Goal: Information Seeking & Learning: Learn about a topic

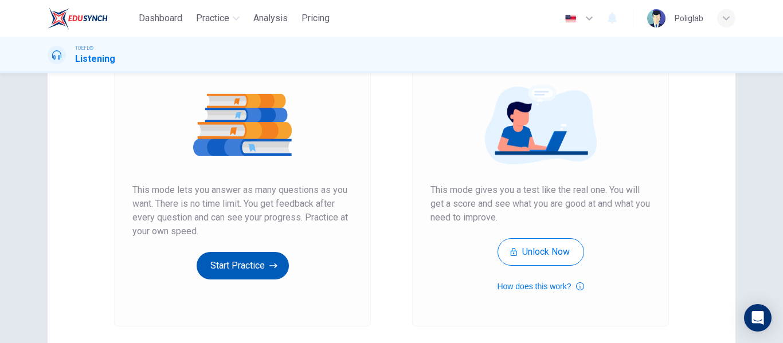
click at [228, 260] on button "Start Practice" at bounding box center [243, 266] width 92 height 28
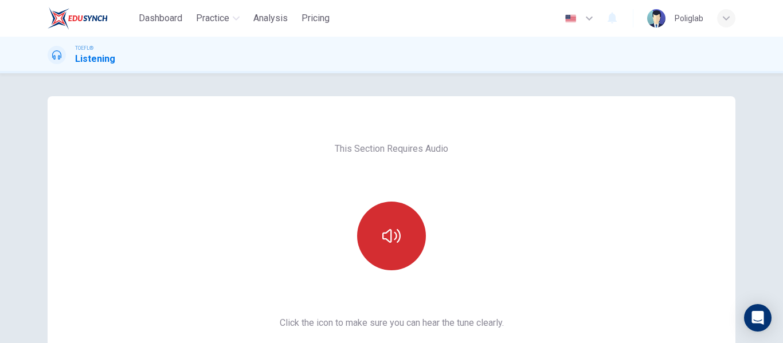
click at [396, 218] on button "button" at bounding box center [391, 236] width 69 height 69
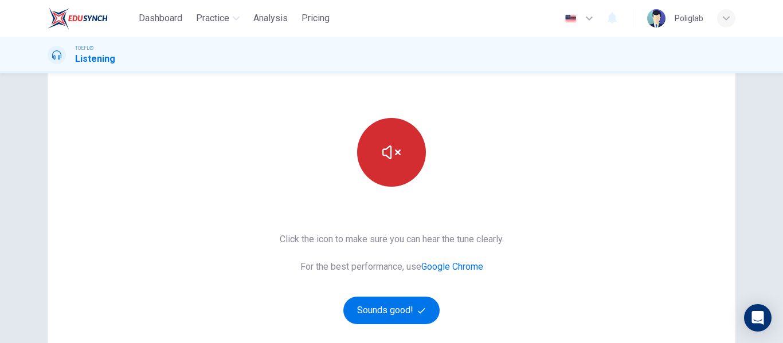
scroll to position [84, 0]
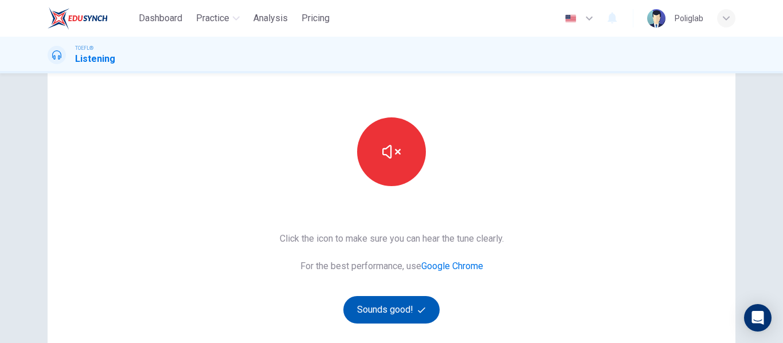
click at [388, 305] on button "Sounds good!" at bounding box center [391, 310] width 96 height 28
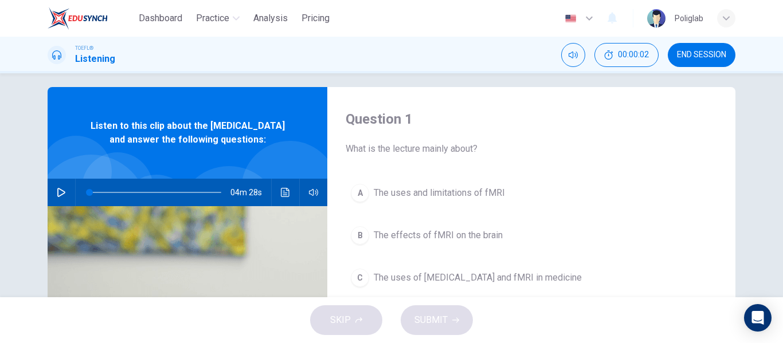
scroll to position [8, 0]
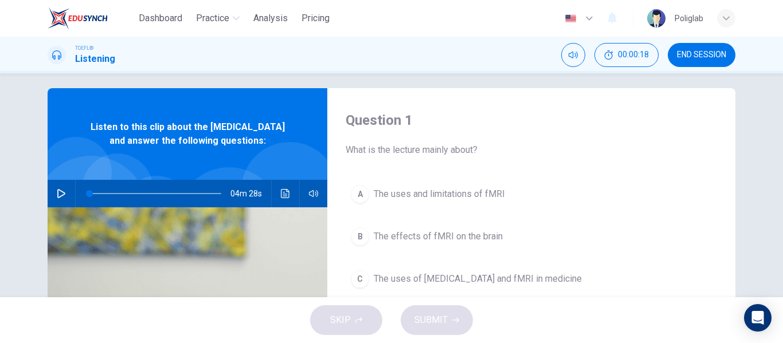
click at [56, 207] on button "button" at bounding box center [61, 194] width 18 height 28
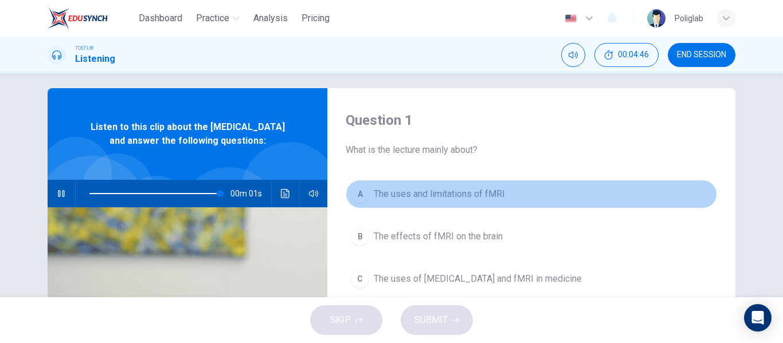
scroll to position [41, 0]
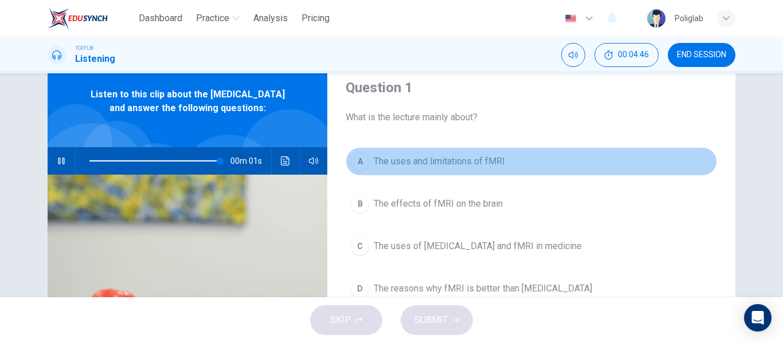
click at [501, 164] on span "The uses and limitations of fMRI" at bounding box center [439, 162] width 131 height 14
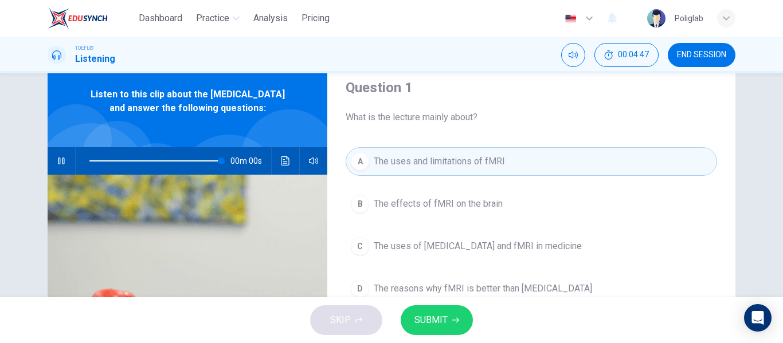
scroll to position [64, 0]
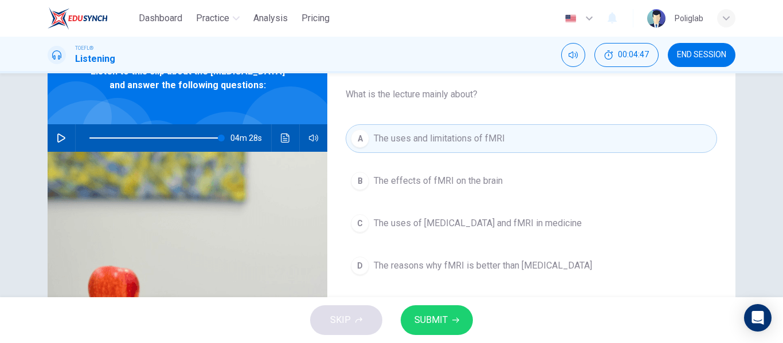
type input "0"
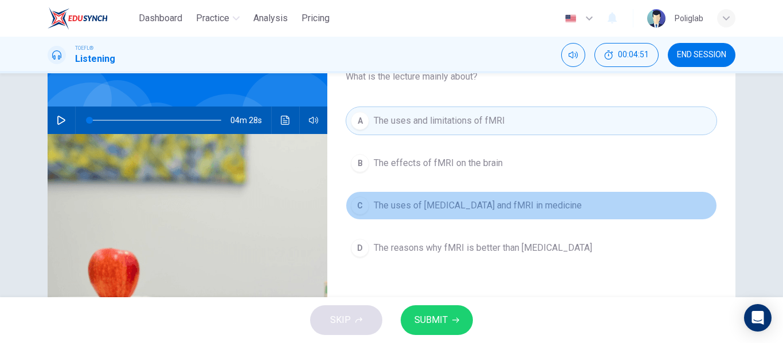
click at [535, 205] on button "C The uses of [MEDICAL_DATA] and fMRI in medicine" at bounding box center [531, 205] width 371 height 29
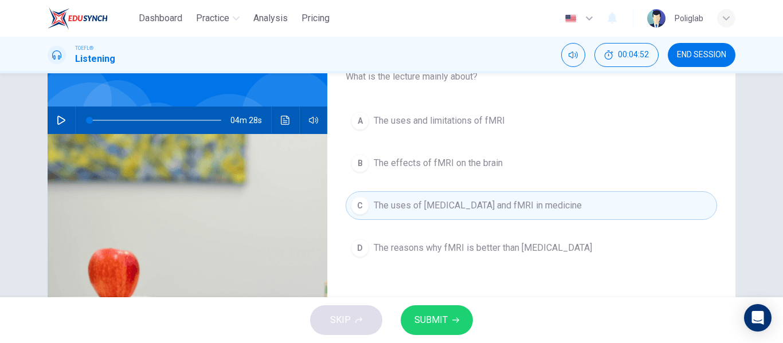
scroll to position [71, 0]
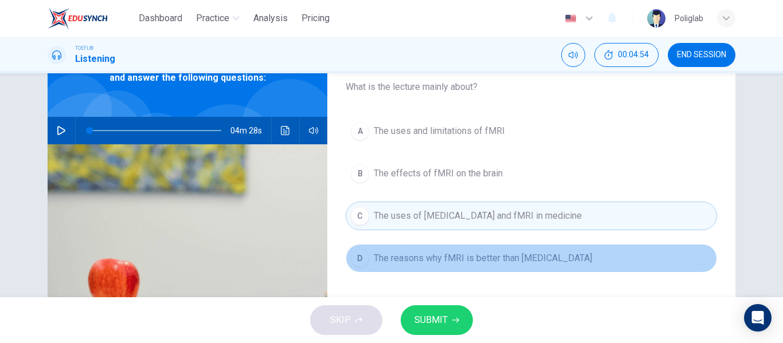
click at [546, 257] on button "D The reasons why fMRI is better than [MEDICAL_DATA]" at bounding box center [531, 258] width 371 height 29
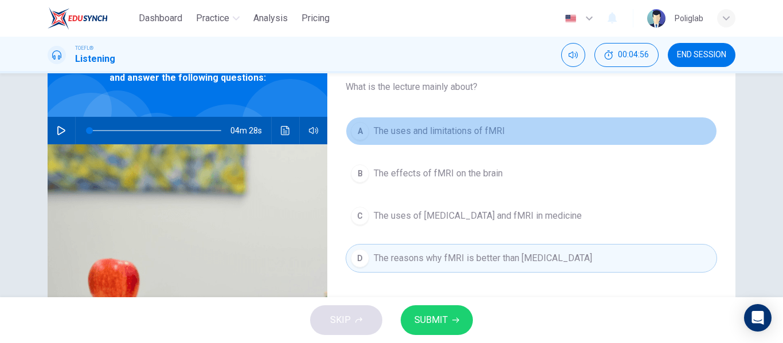
click at [541, 124] on button "A The uses and limitations of fMRI" at bounding box center [531, 131] width 371 height 29
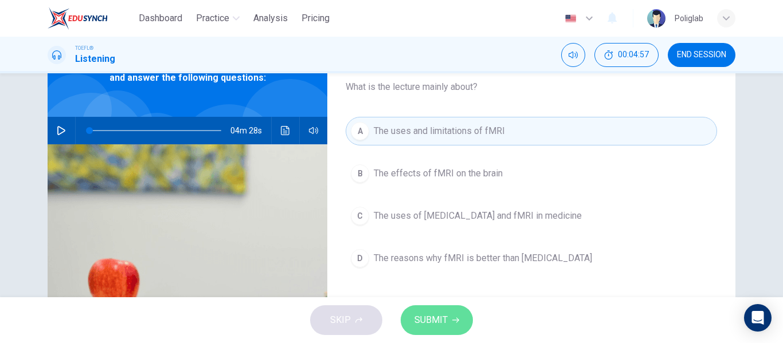
click at [442, 311] on button "SUBMIT" at bounding box center [437, 320] width 72 height 30
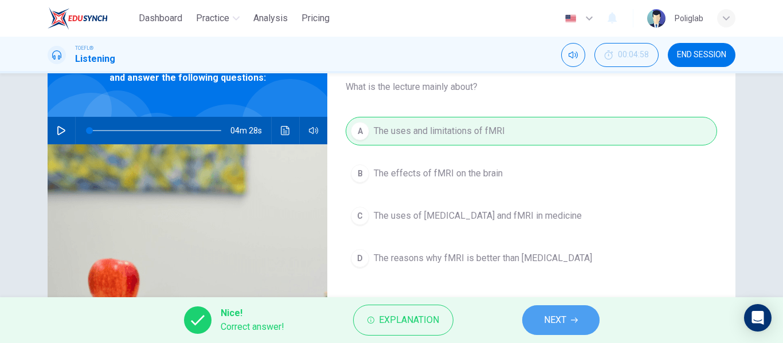
click at [529, 313] on button "NEXT" at bounding box center [560, 320] width 77 height 30
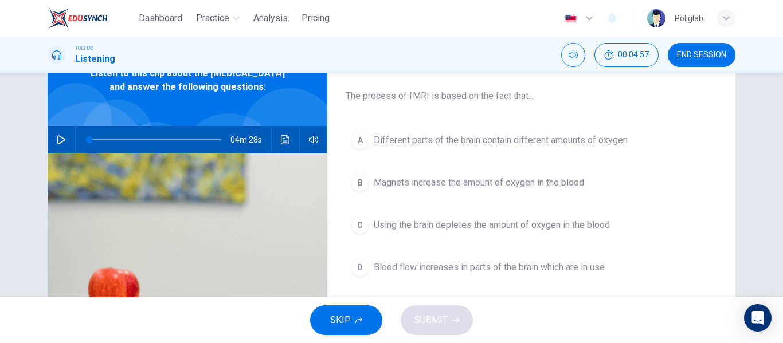
scroll to position [61, 0]
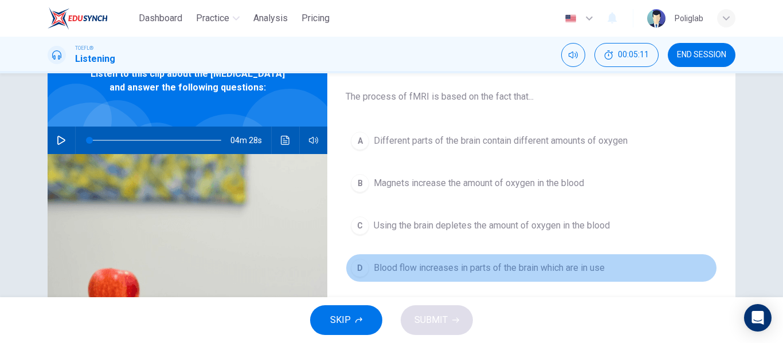
click at [495, 265] on span "Blood flow increases in parts of the brain which are in use" at bounding box center [489, 268] width 231 height 14
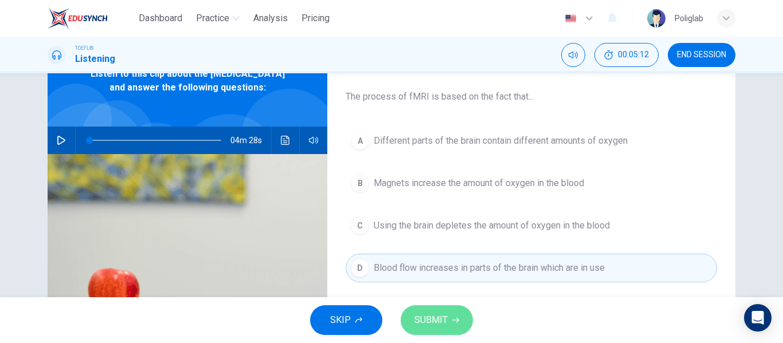
click at [448, 316] on button "SUBMIT" at bounding box center [437, 320] width 72 height 30
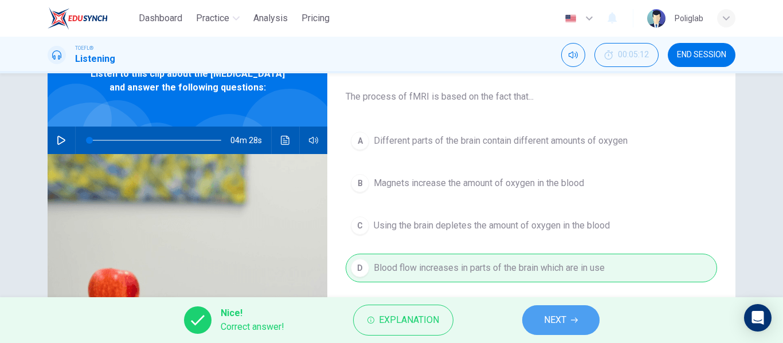
click at [562, 313] on span "NEXT" at bounding box center [555, 320] width 22 height 16
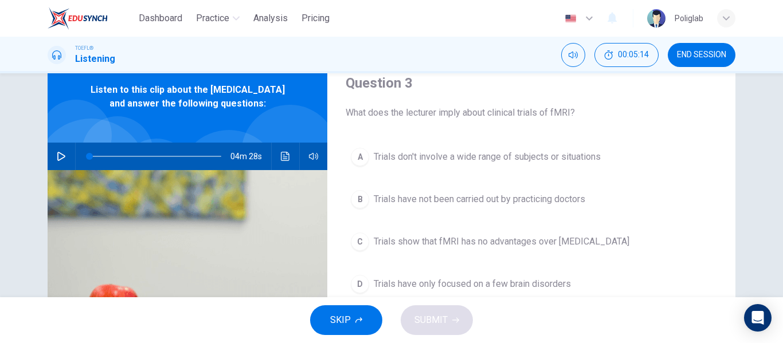
scroll to position [57, 0]
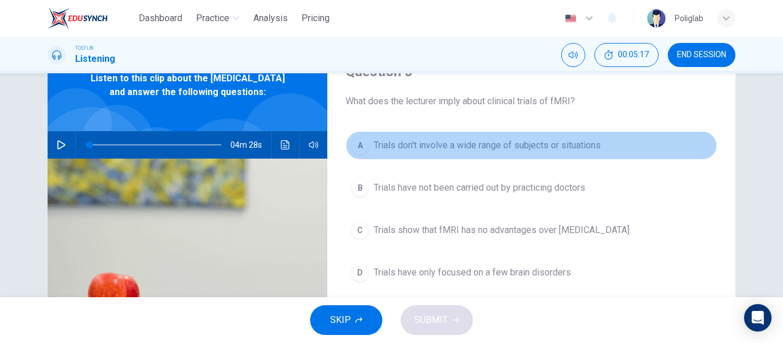
click at [580, 146] on span "Trials don't involve a wide range of subjects or situations" at bounding box center [487, 146] width 227 height 14
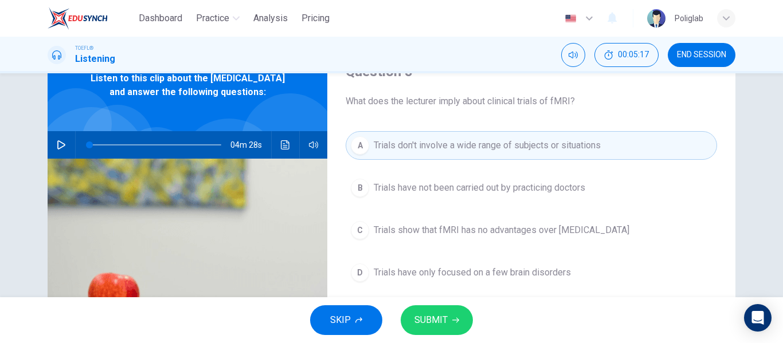
click at [513, 198] on button "B Trials have not been carried out by practicing doctors" at bounding box center [531, 188] width 371 height 29
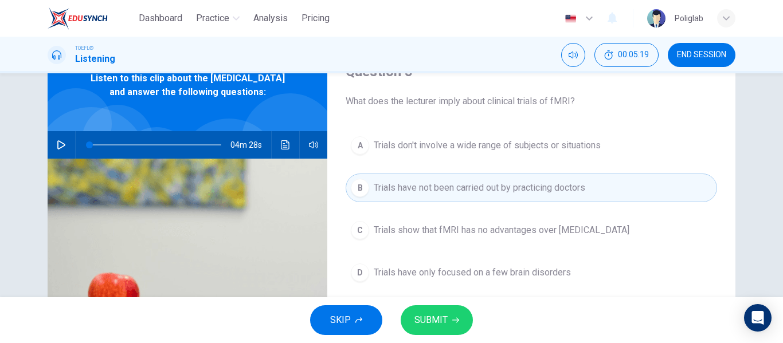
scroll to position [76, 0]
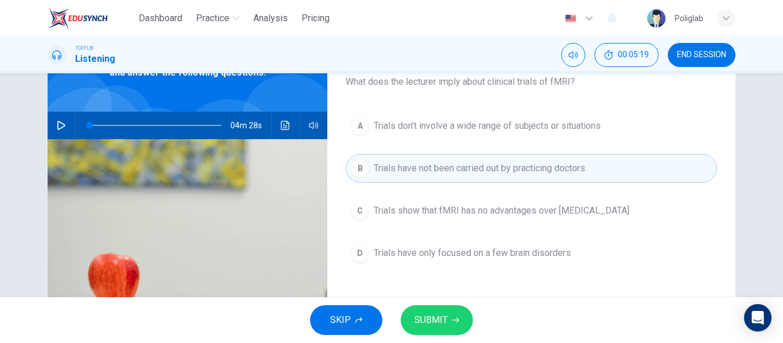
click at [504, 215] on span "Trials show that fMRI has no advantages over [MEDICAL_DATA]" at bounding box center [502, 211] width 256 height 14
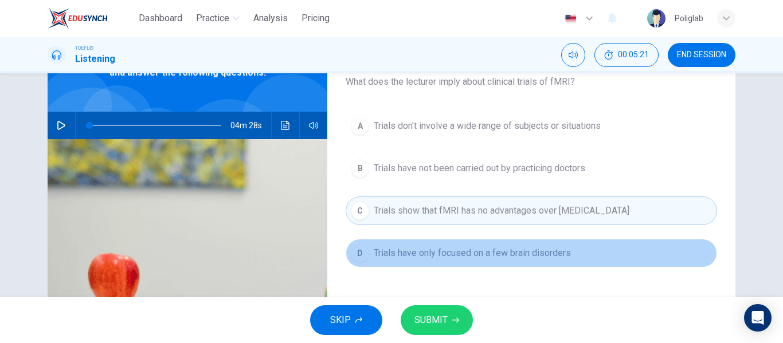
click at [532, 257] on span "Trials have only focused on a few brain disorders" at bounding box center [472, 253] width 197 height 14
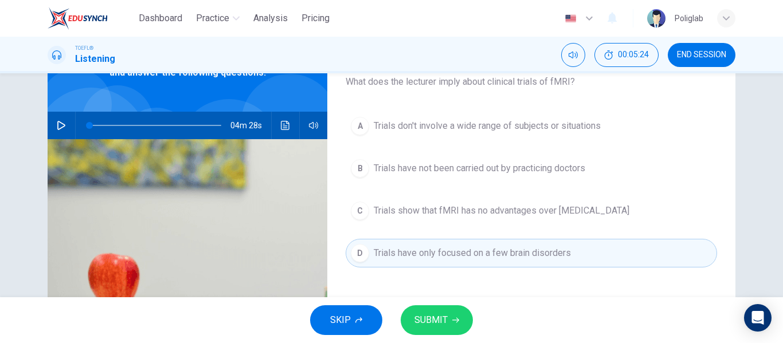
scroll to position [47, 0]
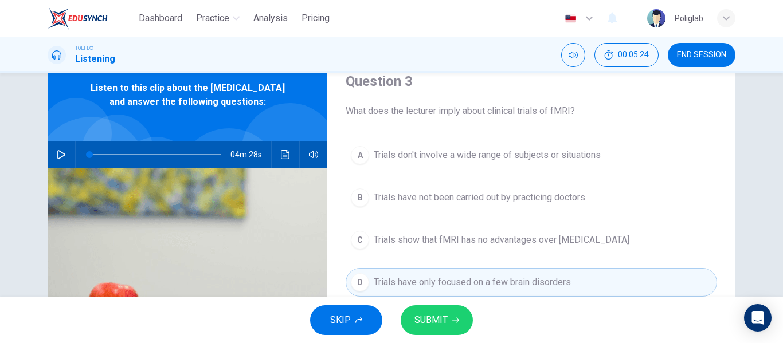
click at [572, 199] on span "Trials have not been carried out by practicing doctors" at bounding box center [479, 198] width 211 height 14
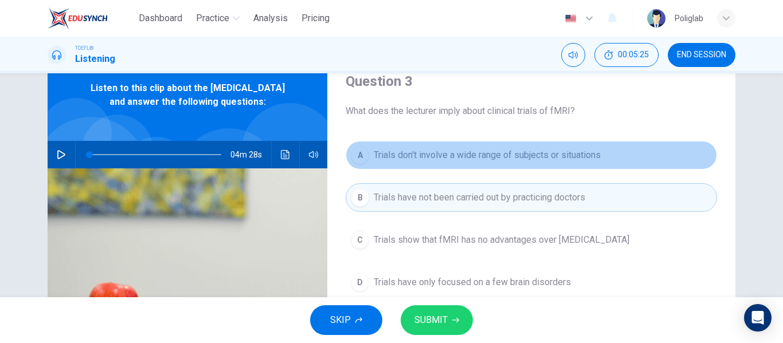
click at [571, 154] on span "Trials don't involve a wide range of subjects or situations" at bounding box center [487, 155] width 227 height 14
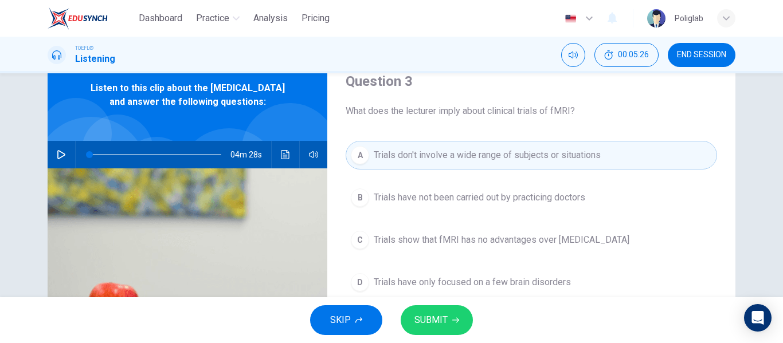
scroll to position [69, 0]
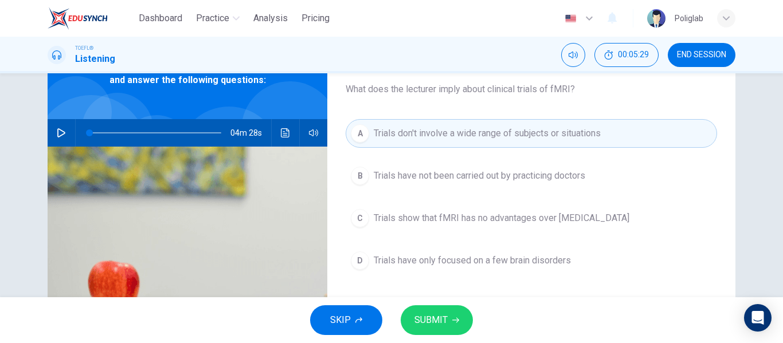
click at [426, 324] on span "SUBMIT" at bounding box center [430, 320] width 33 height 16
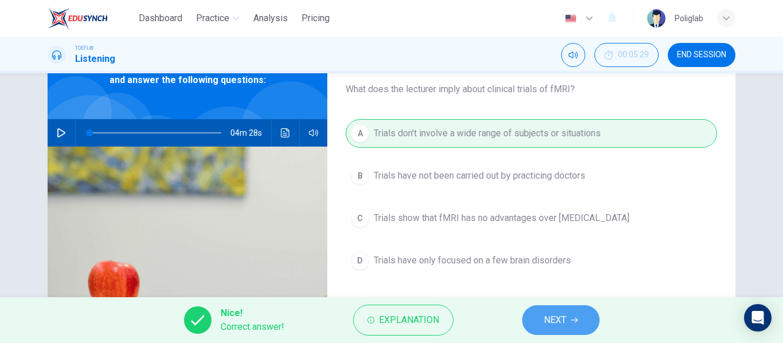
click at [544, 311] on button "NEXT" at bounding box center [560, 320] width 77 height 30
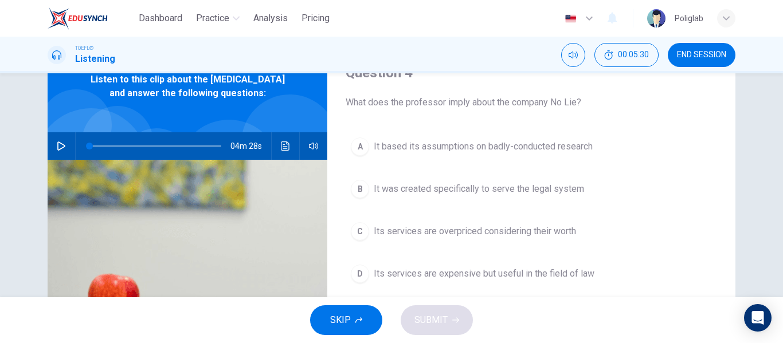
scroll to position [55, 0]
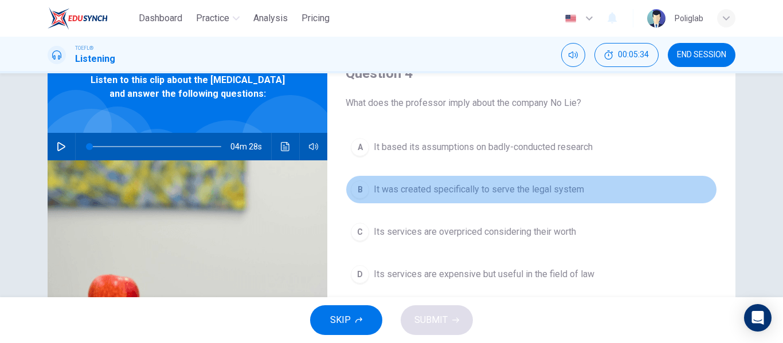
click at [557, 191] on span "It was created specifically to serve the legal system" at bounding box center [479, 190] width 210 height 14
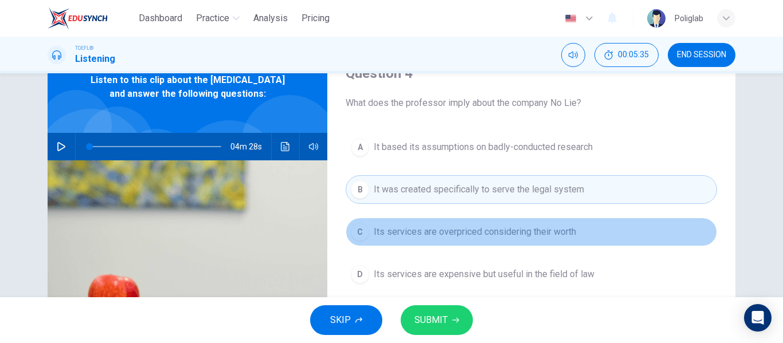
click at [536, 237] on span "Its services are overpriced considering their worth" at bounding box center [475, 232] width 202 height 14
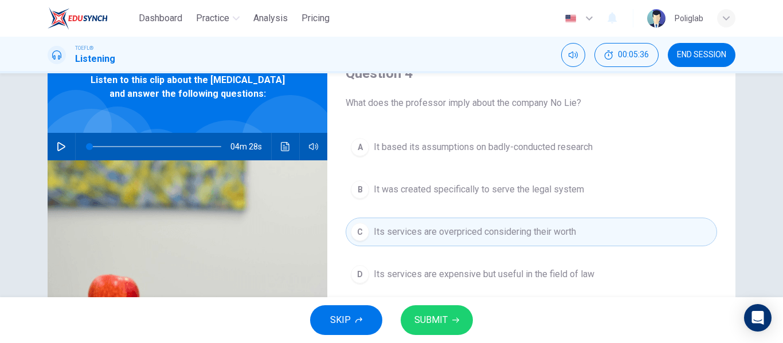
scroll to position [74, 0]
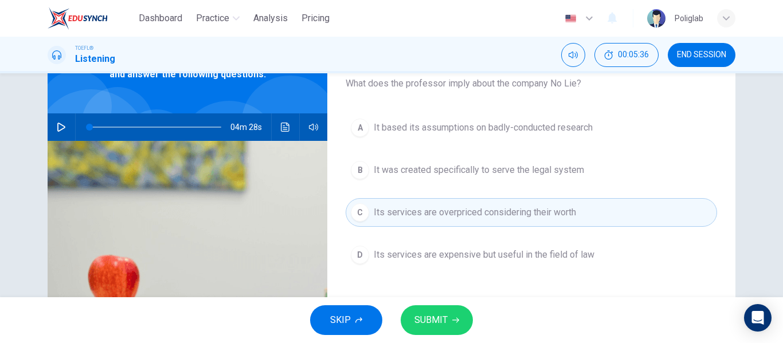
click at [560, 258] on span "Its services are expensive but useful in the field of law" at bounding box center [484, 255] width 221 height 14
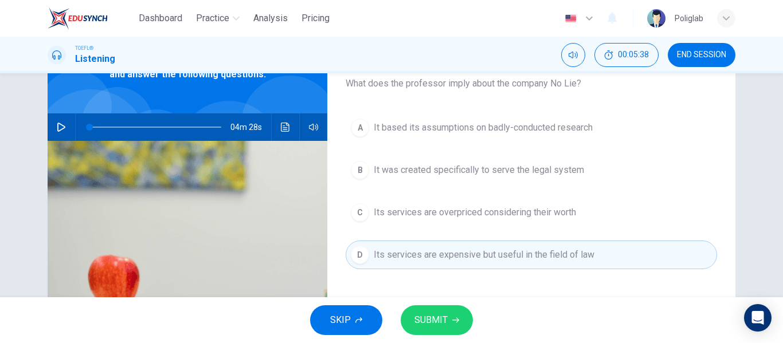
scroll to position [65, 0]
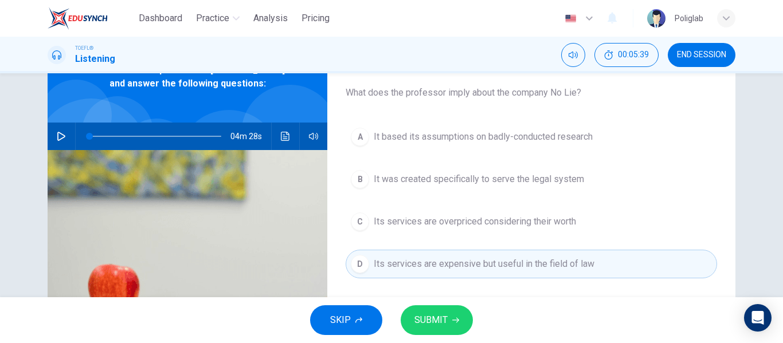
click at [559, 142] on span "It based its assumptions on badly-conducted research" at bounding box center [483, 137] width 219 height 14
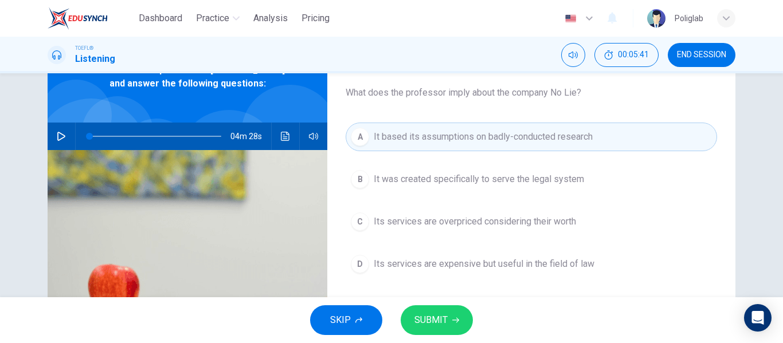
click at [433, 320] on span "SUBMIT" at bounding box center [430, 320] width 33 height 16
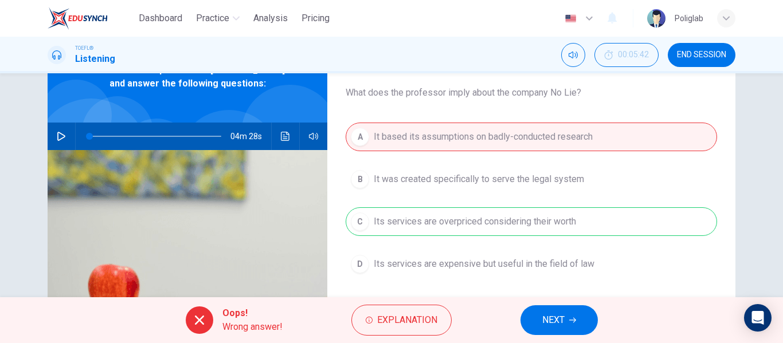
click at [554, 317] on span "NEXT" at bounding box center [553, 320] width 22 height 16
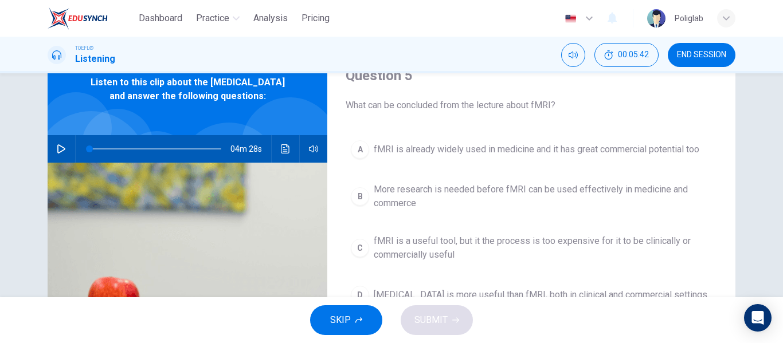
scroll to position [79, 0]
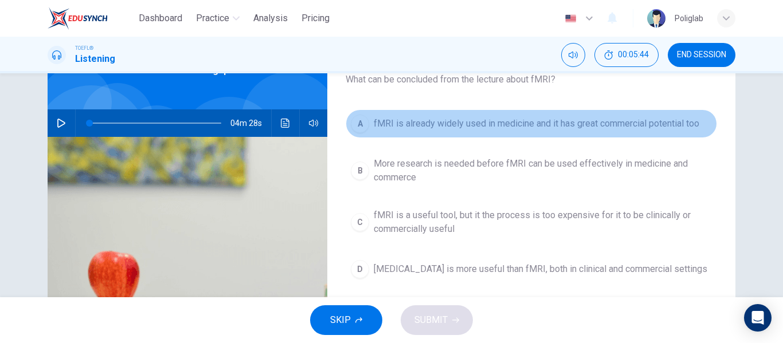
click at [533, 135] on button "A fMRI is already widely used in medicine and it has great commercial potential…" at bounding box center [531, 123] width 371 height 29
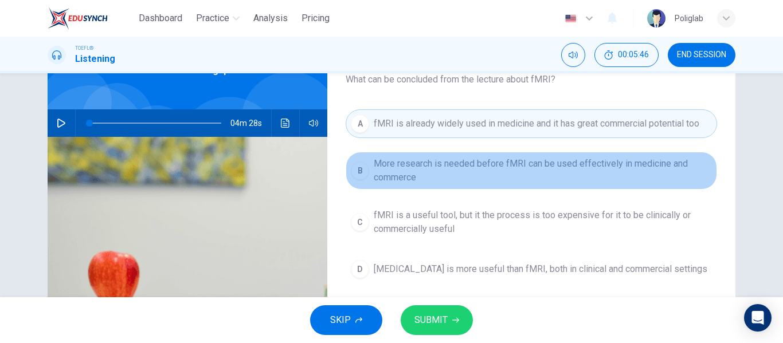
click at [507, 171] on span "More research is needed before fMRI can be used effectively in medicine and com…" at bounding box center [543, 171] width 338 height 28
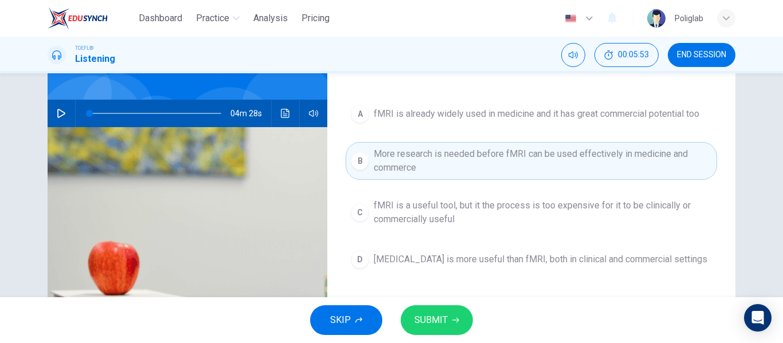
scroll to position [89, 0]
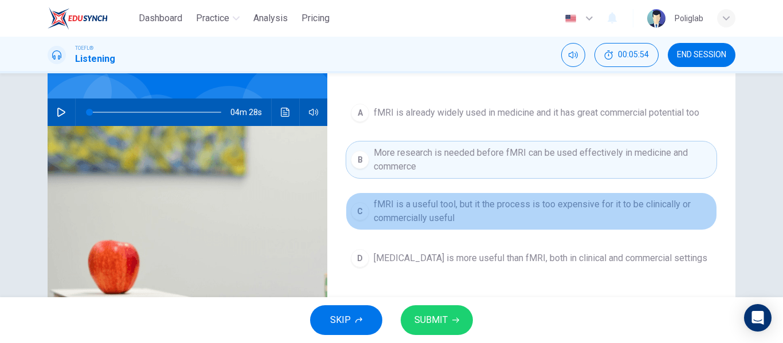
click at [478, 217] on span "fMRI is a useful tool, but it the process is too expensive for it to be clinica…" at bounding box center [543, 212] width 338 height 28
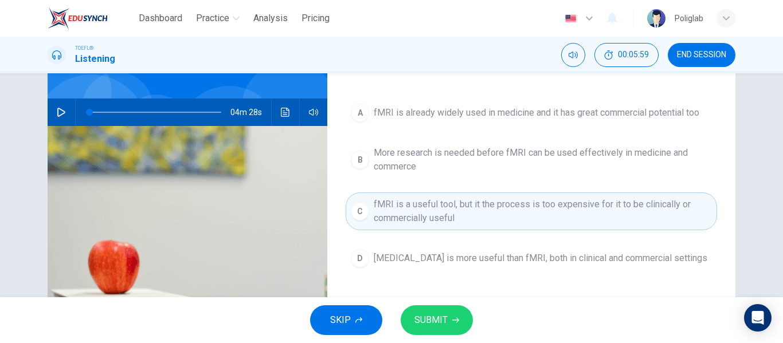
click at [508, 154] on span "More research is needed before fMRI can be used effectively in medicine and com…" at bounding box center [543, 160] width 338 height 28
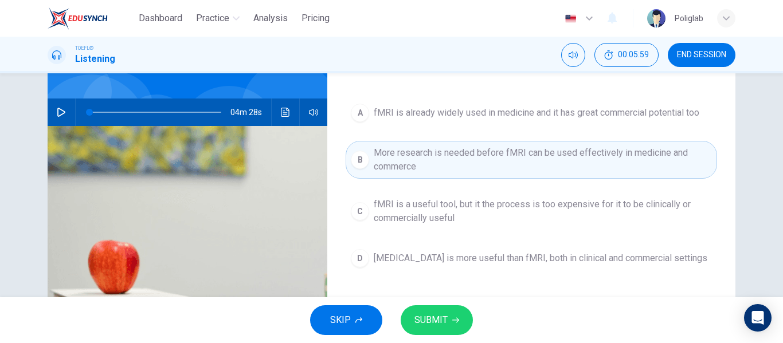
click at [442, 309] on button "SUBMIT" at bounding box center [437, 320] width 72 height 30
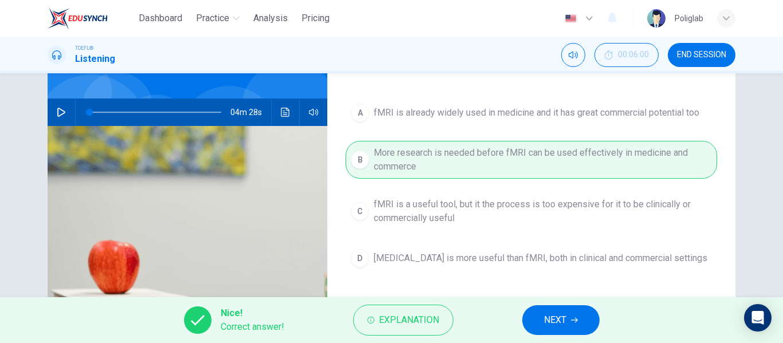
click at [557, 325] on span "NEXT" at bounding box center [555, 320] width 22 height 16
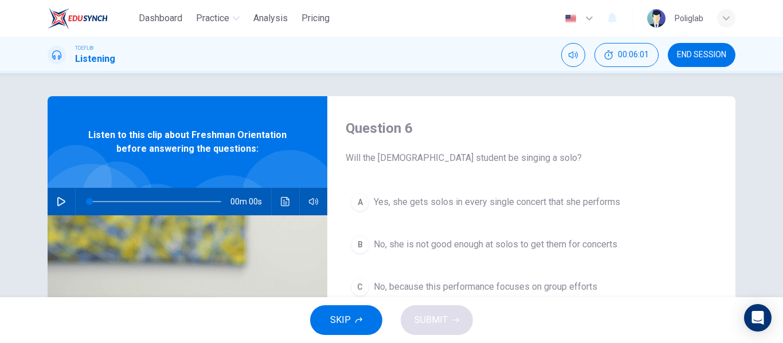
scroll to position [12, 0]
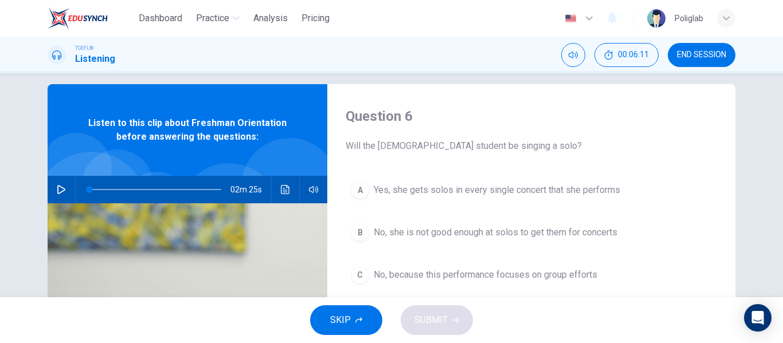
click at [63, 185] on button "button" at bounding box center [61, 190] width 18 height 28
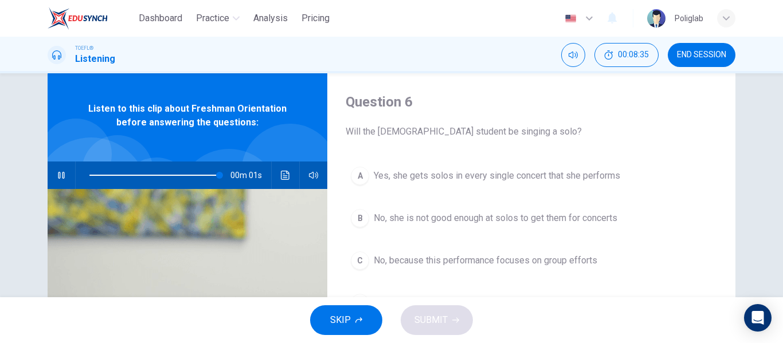
click at [485, 178] on span "Yes, she gets solos in every single concert that she performs" at bounding box center [497, 176] width 246 height 14
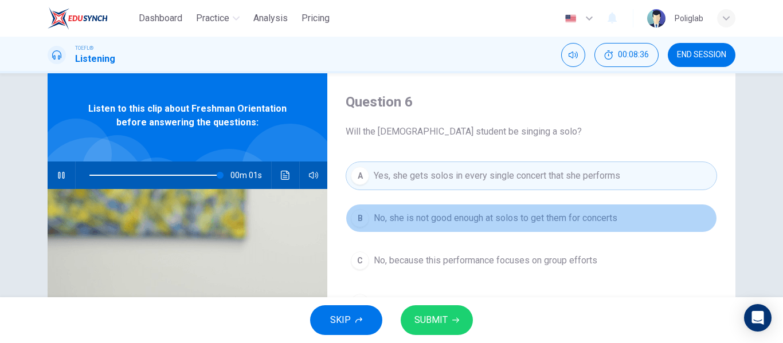
click at [471, 211] on button "B No, she is not good enough at solos to get them for concerts" at bounding box center [531, 218] width 371 height 29
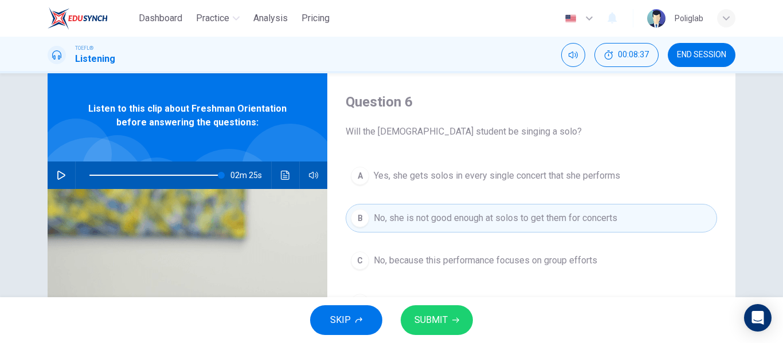
type input "0"
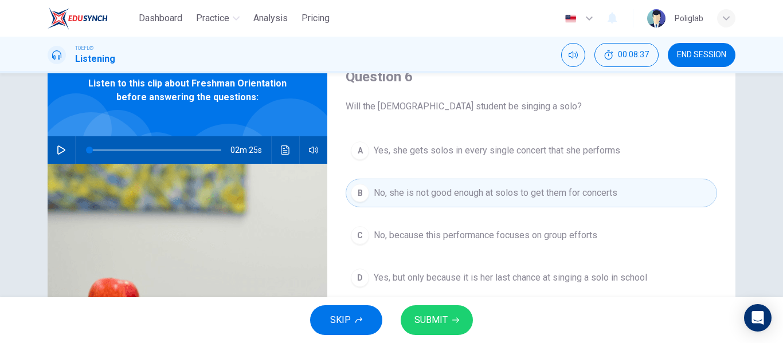
click at [480, 231] on span "No, because this performance focuses on group efforts" at bounding box center [485, 236] width 223 height 14
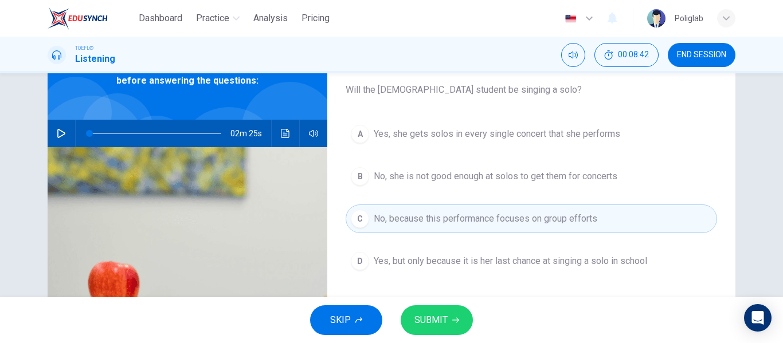
scroll to position [72, 0]
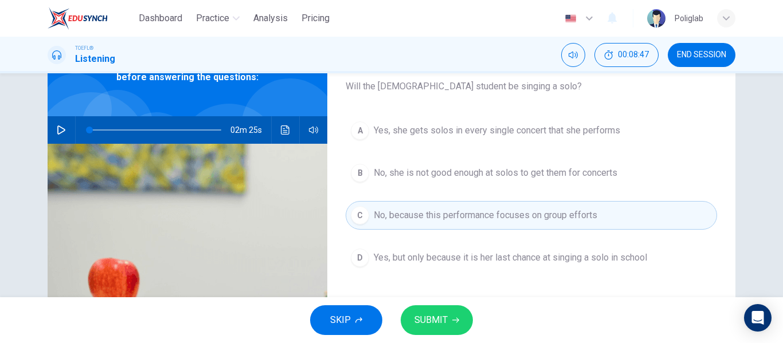
click at [452, 313] on button "SUBMIT" at bounding box center [437, 320] width 72 height 30
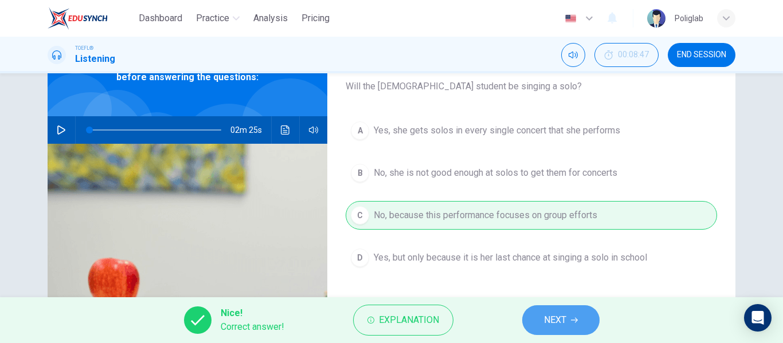
click at [549, 308] on button "NEXT" at bounding box center [560, 320] width 77 height 30
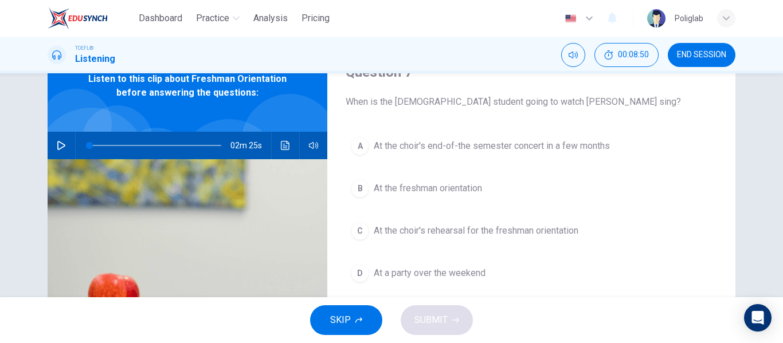
scroll to position [74, 0]
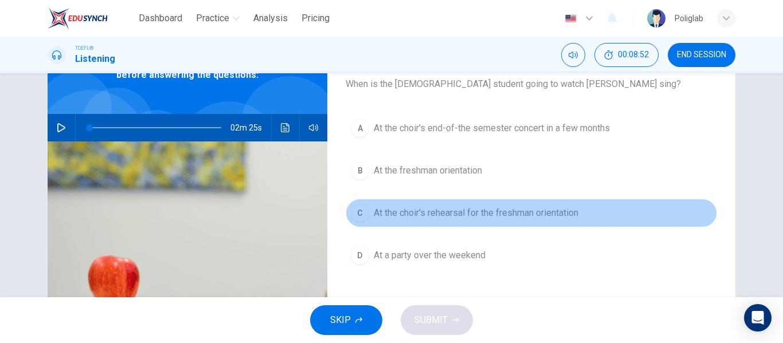
click at [517, 220] on button "C At the choir's rehearsal for the freshman orientation" at bounding box center [531, 213] width 371 height 29
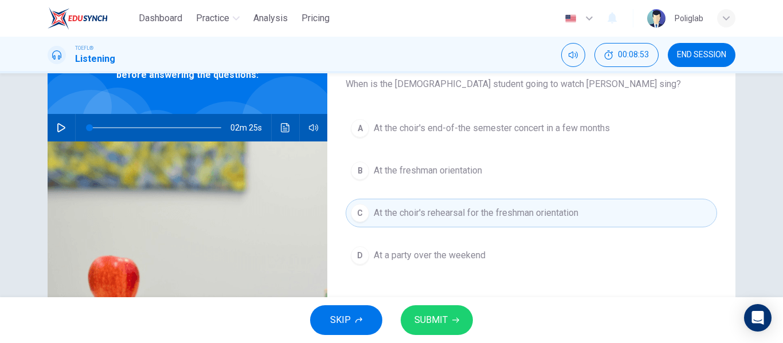
click at [445, 315] on span "SUBMIT" at bounding box center [430, 320] width 33 height 16
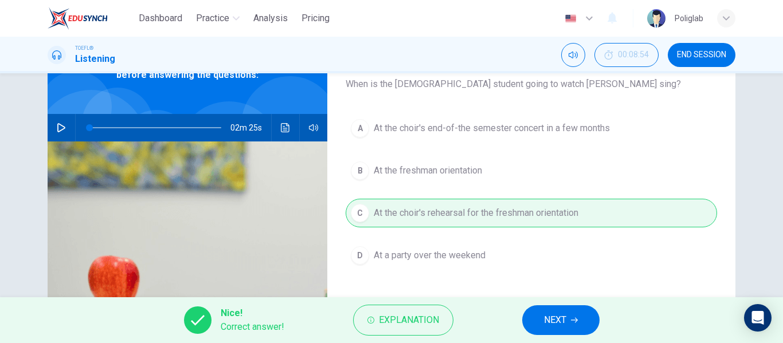
click at [539, 311] on button "NEXT" at bounding box center [560, 320] width 77 height 30
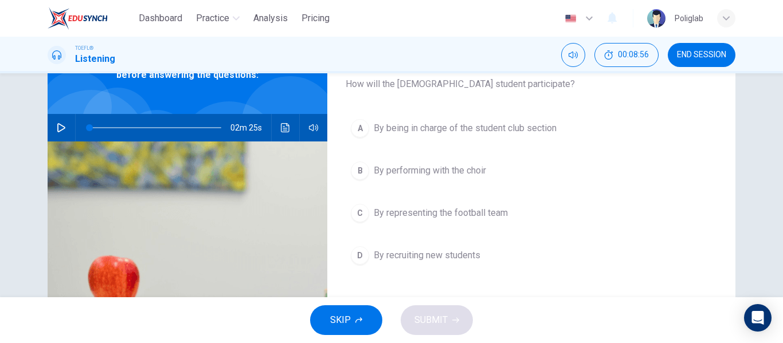
scroll to position [60, 0]
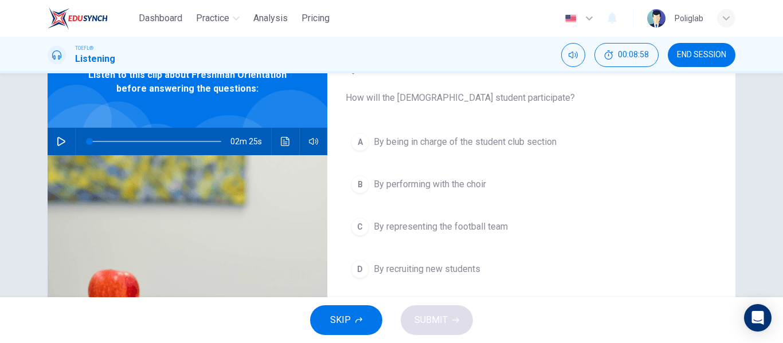
click at [522, 148] on span "By being in charge of the student club section" at bounding box center [465, 142] width 183 height 14
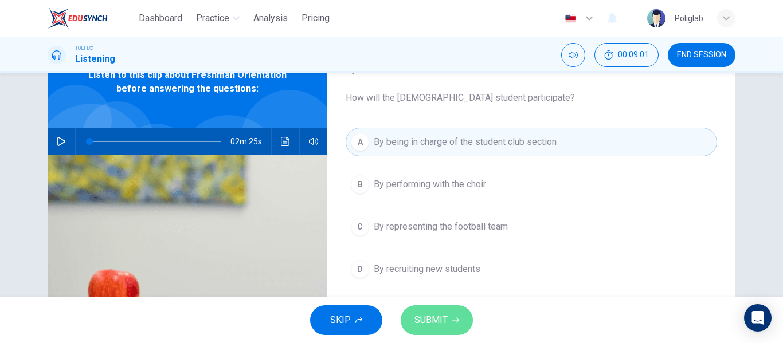
click at [438, 316] on span "SUBMIT" at bounding box center [430, 320] width 33 height 16
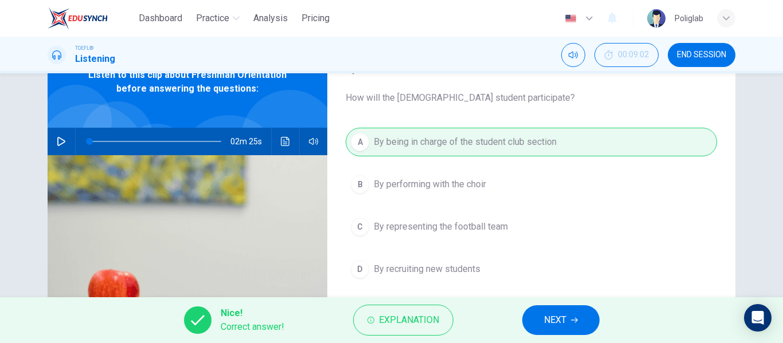
click at [537, 316] on button "NEXT" at bounding box center [560, 320] width 77 height 30
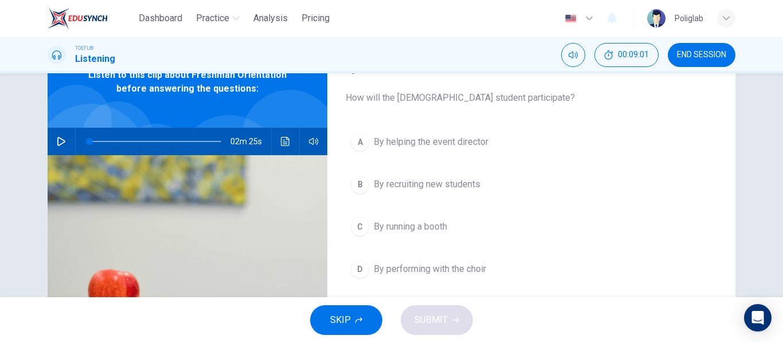
scroll to position [72, 0]
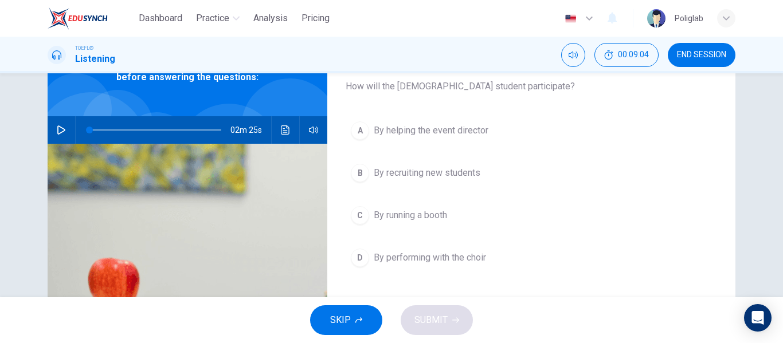
click at [490, 169] on button "B By recruiting new students" at bounding box center [531, 173] width 371 height 29
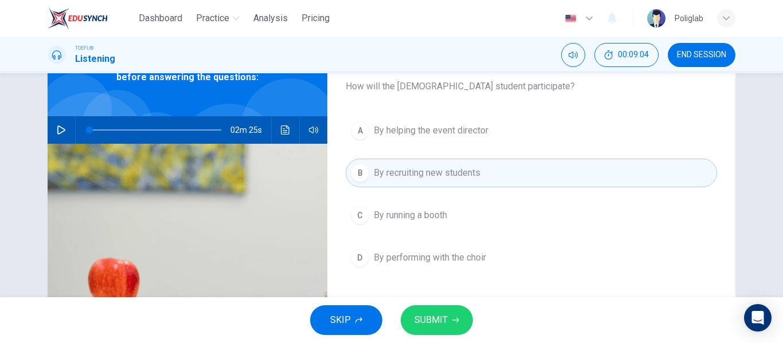
click at [461, 208] on button "C By running a booth" at bounding box center [531, 215] width 371 height 29
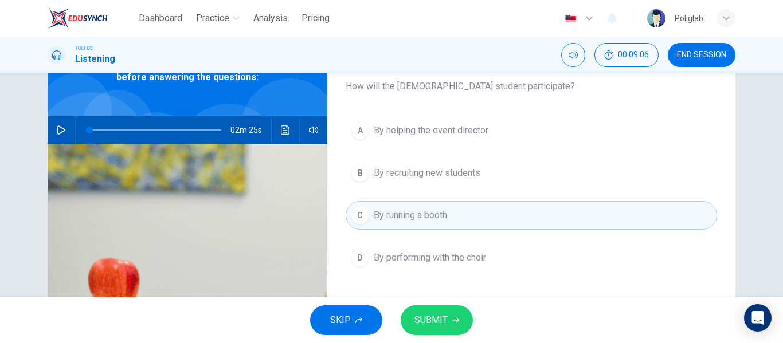
click at [480, 249] on button "D By performing with the choir" at bounding box center [531, 258] width 371 height 29
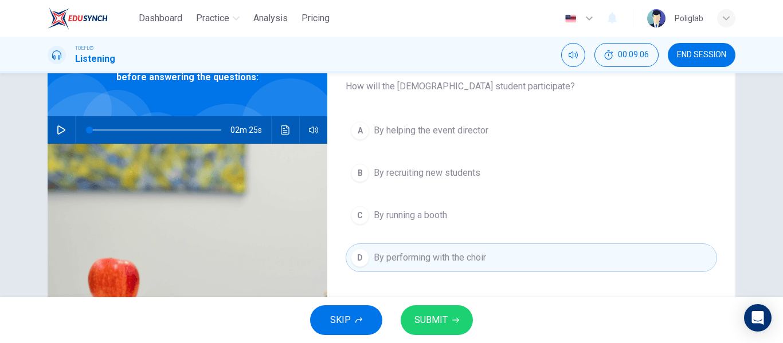
click at [444, 316] on span "SUBMIT" at bounding box center [430, 320] width 33 height 16
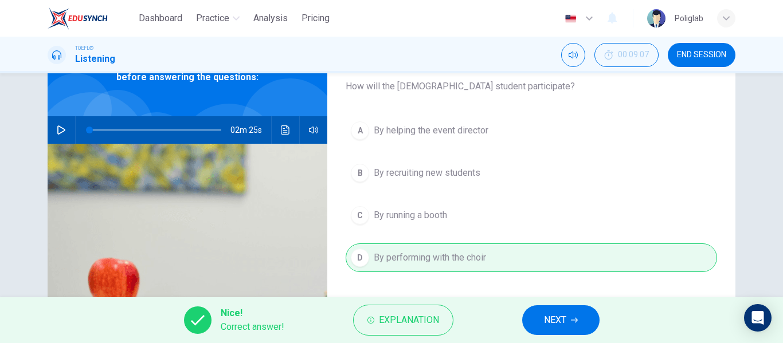
click at [546, 313] on span "NEXT" at bounding box center [555, 320] width 22 height 16
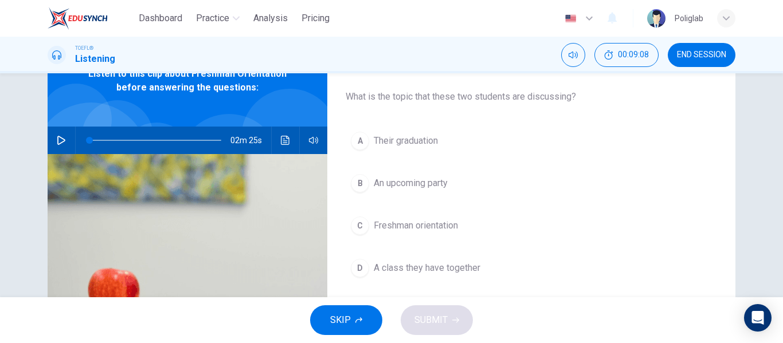
scroll to position [69, 0]
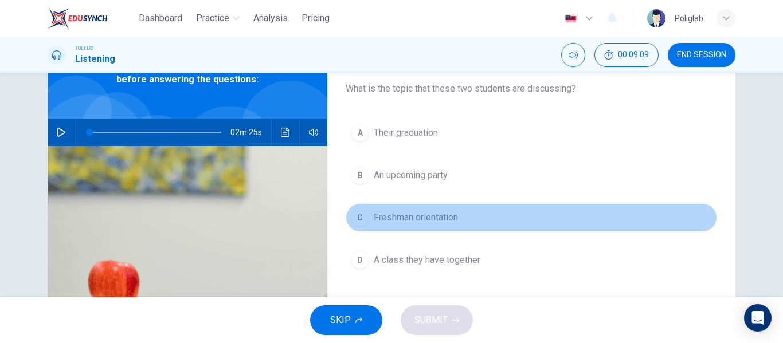
click at [455, 212] on span "Freshman orientation" at bounding box center [416, 218] width 84 height 14
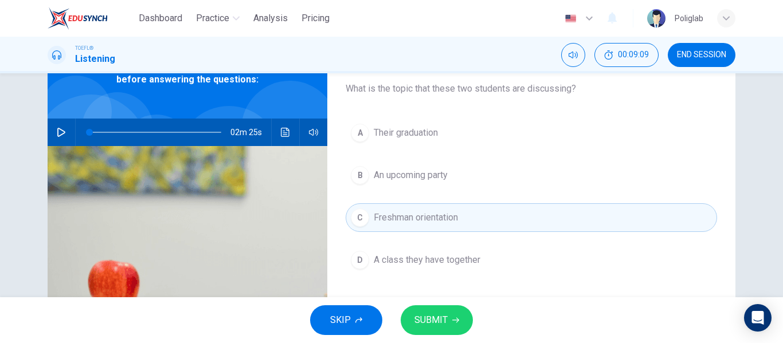
click at [436, 315] on span "SUBMIT" at bounding box center [430, 320] width 33 height 16
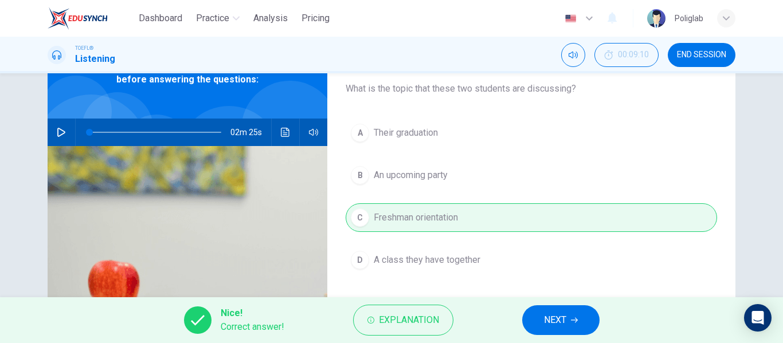
click at [574, 316] on button "NEXT" at bounding box center [560, 320] width 77 height 30
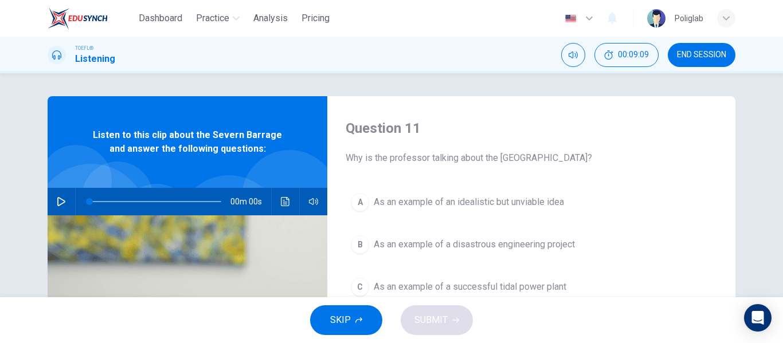
scroll to position [13, 0]
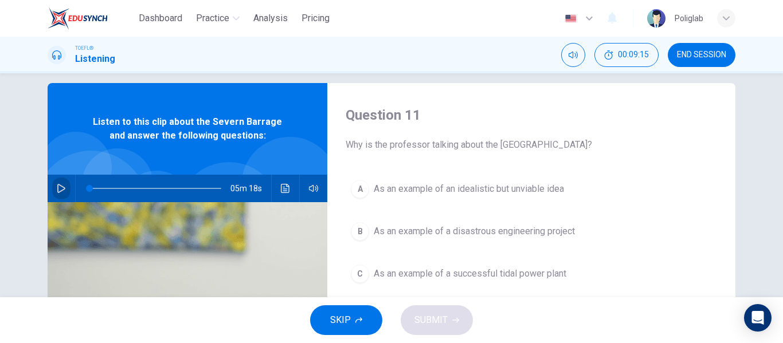
click at [57, 191] on icon "button" at bounding box center [61, 188] width 8 height 9
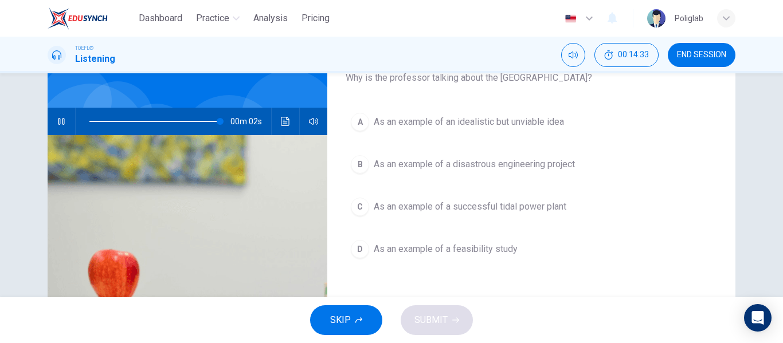
click at [545, 158] on span "As an example of a disastrous engineering project" at bounding box center [474, 165] width 201 height 14
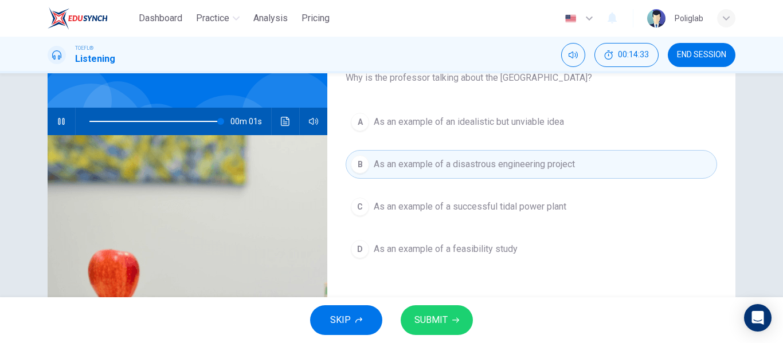
scroll to position [81, 0]
click at [518, 210] on span "As an example of a successful tidal power plant" at bounding box center [470, 206] width 193 height 14
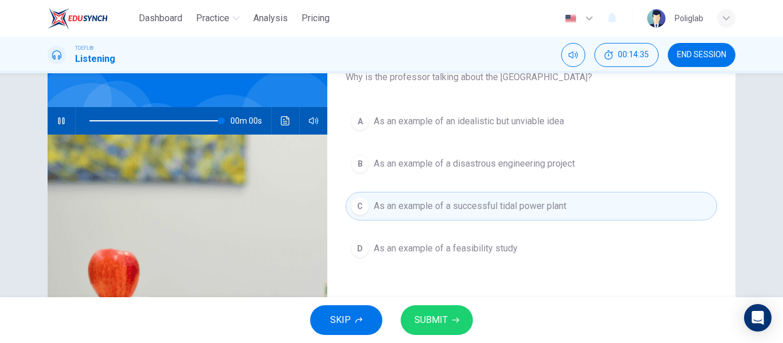
click at [509, 253] on span "As an example of a feasibility study" at bounding box center [446, 249] width 144 height 14
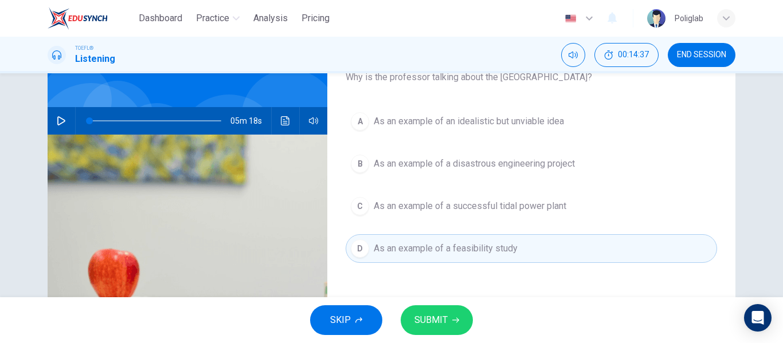
type input "0"
click at [438, 318] on span "SUBMIT" at bounding box center [430, 320] width 33 height 16
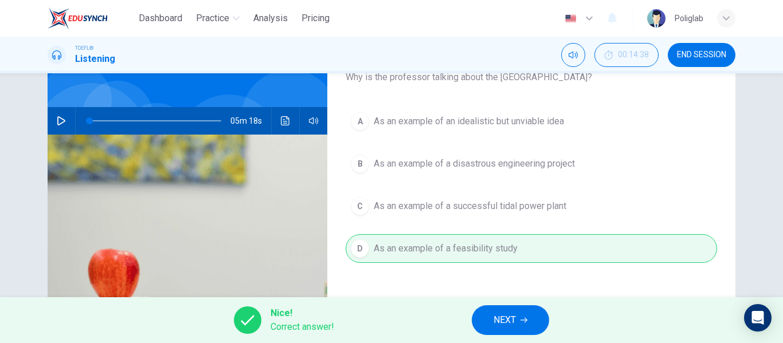
click at [513, 318] on span "NEXT" at bounding box center [504, 320] width 22 height 16
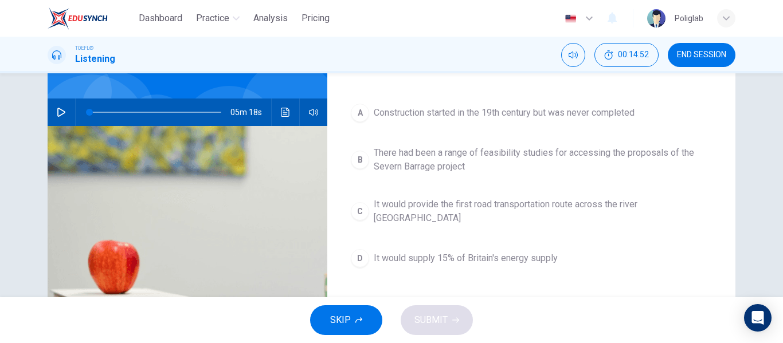
scroll to position [62, 0]
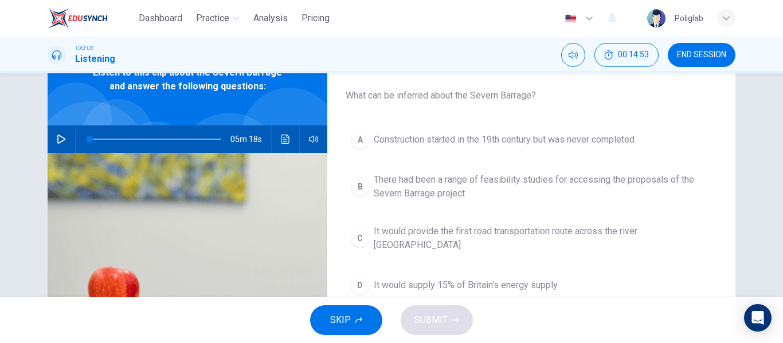
click at [546, 185] on span "There had been a range of feasibility studies for accessing the proposals of th…" at bounding box center [543, 187] width 338 height 28
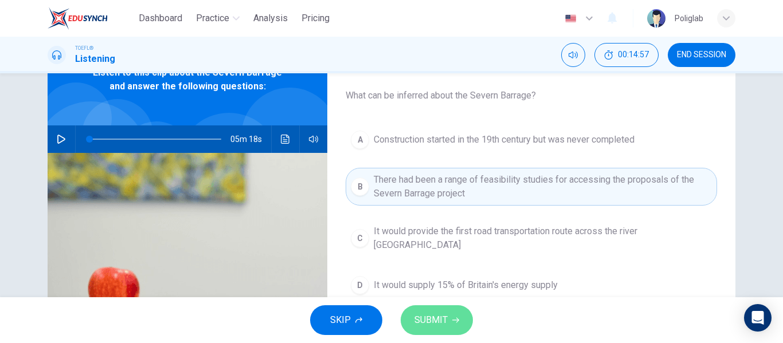
click at [453, 317] on icon "button" at bounding box center [455, 320] width 7 height 7
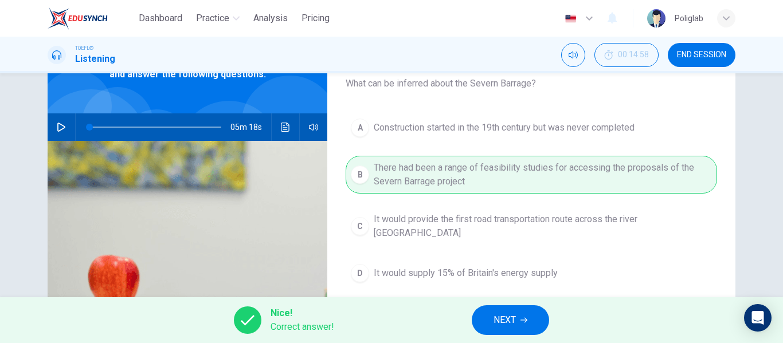
click at [497, 314] on span "NEXT" at bounding box center [504, 320] width 22 height 16
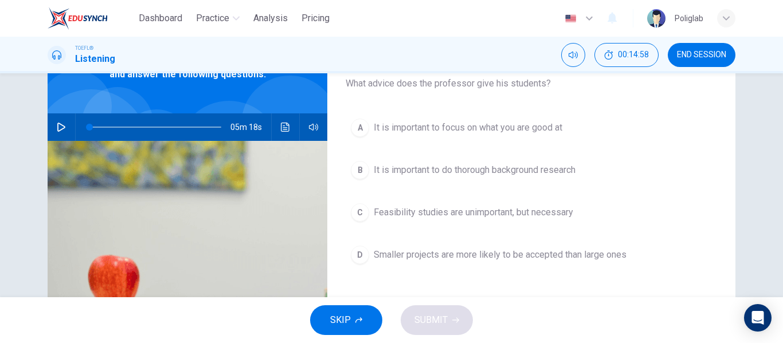
scroll to position [52, 0]
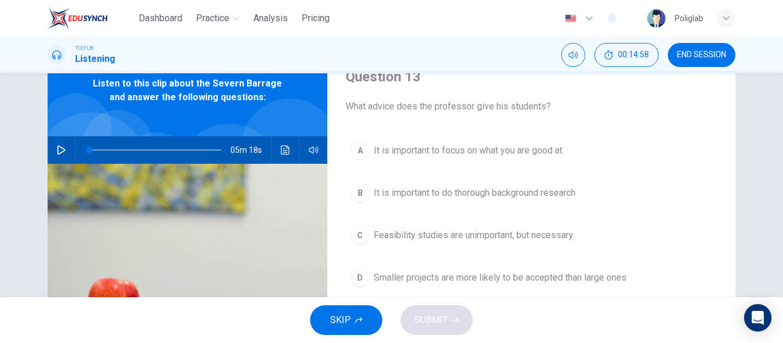
click at [543, 149] on span "It is important to focus on what you are good at" at bounding box center [468, 151] width 189 height 14
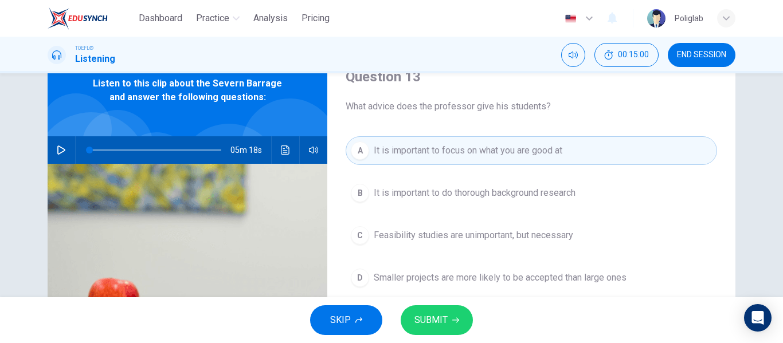
click at [566, 186] on span "It is important to do thorough background research" at bounding box center [475, 193] width 202 height 14
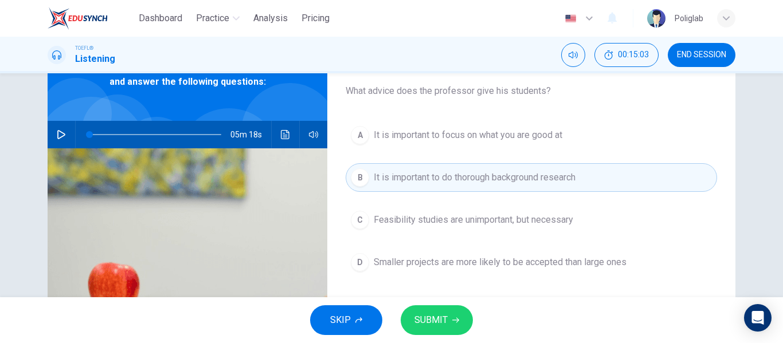
scroll to position [94, 0]
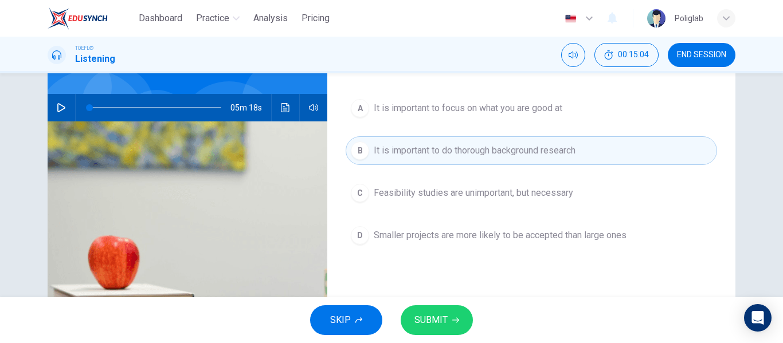
click at [438, 331] on button "SUBMIT" at bounding box center [437, 320] width 72 height 30
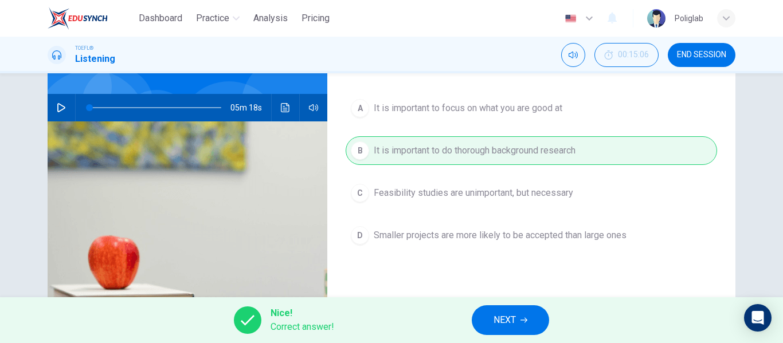
click at [535, 312] on button "NEXT" at bounding box center [510, 320] width 77 height 30
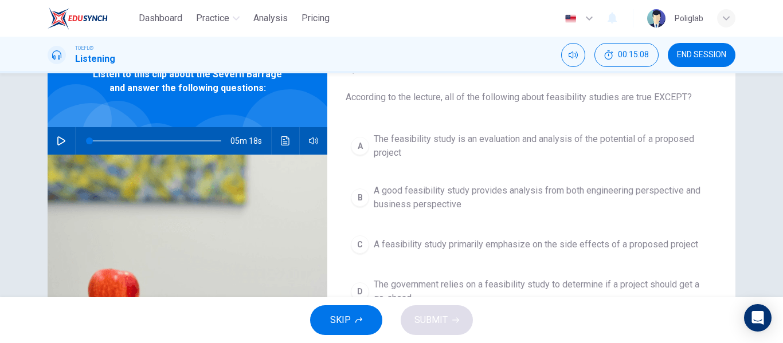
scroll to position [75, 0]
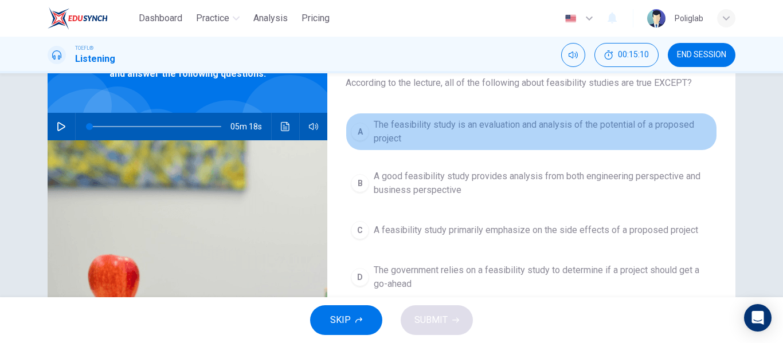
click at [537, 144] on span "The feasibility study is an evaluation and analysis of the potential of a propo…" at bounding box center [543, 132] width 338 height 28
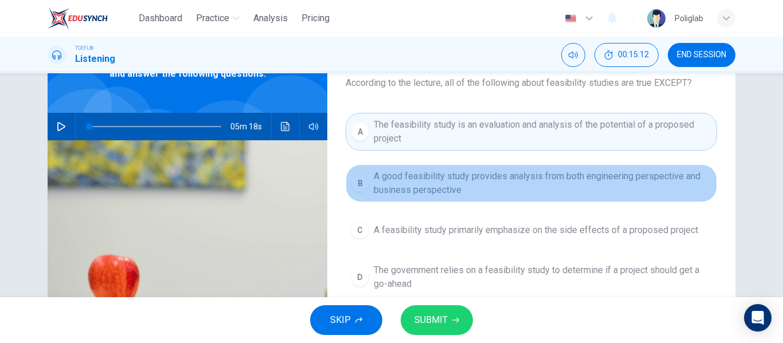
click at [519, 189] on span "A good feasibility study provides analysis from both engineering perspective an…" at bounding box center [543, 184] width 338 height 28
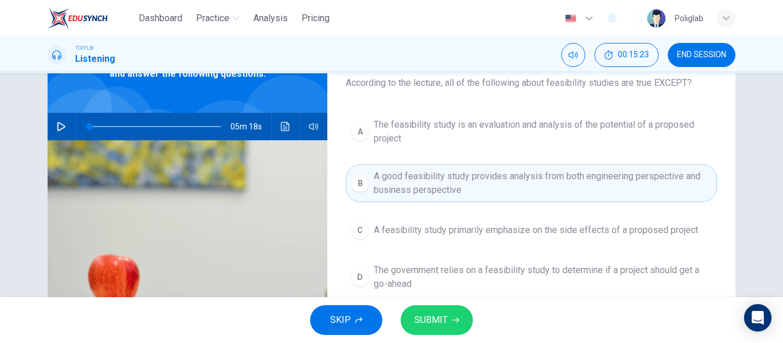
click at [531, 238] on button "C A feasibility study primarily emphasize on the side effects of a proposed pro…" at bounding box center [531, 230] width 371 height 29
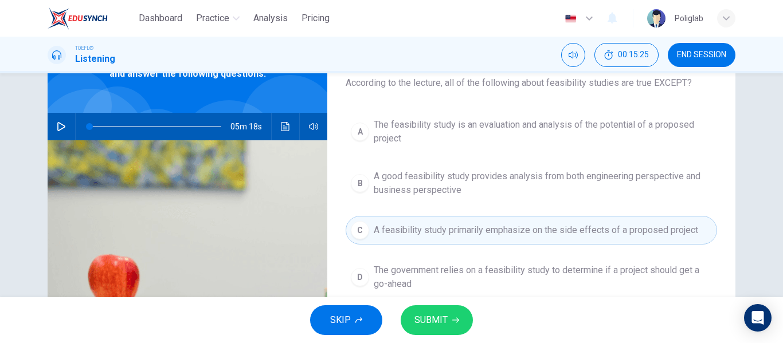
scroll to position [90, 0]
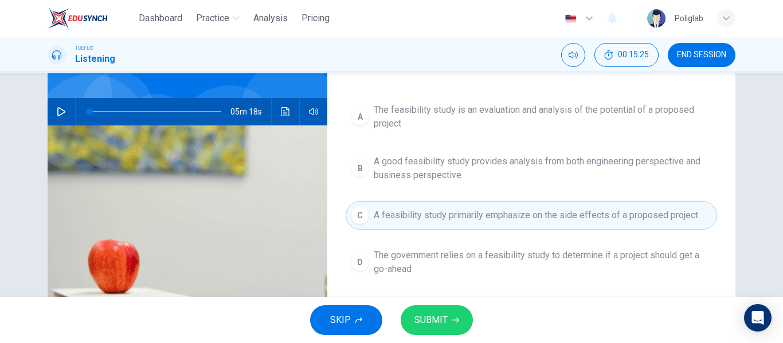
click at [519, 268] on span "The government relies on a feasibility study to determine if a project should g…" at bounding box center [543, 263] width 338 height 28
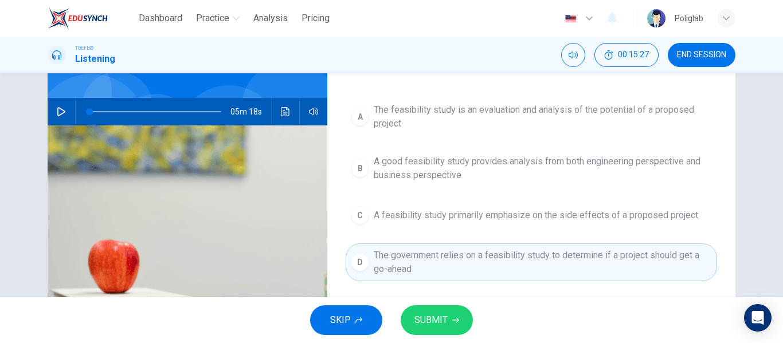
click at [497, 175] on span "A good feasibility study provides analysis from both engineering perspective an…" at bounding box center [543, 169] width 338 height 28
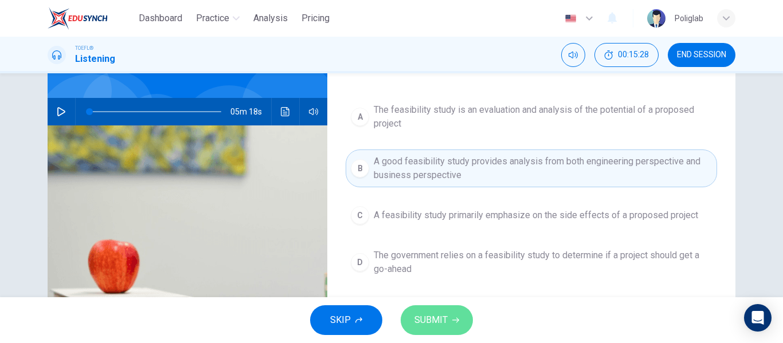
click at [439, 327] on span "SUBMIT" at bounding box center [430, 320] width 33 height 16
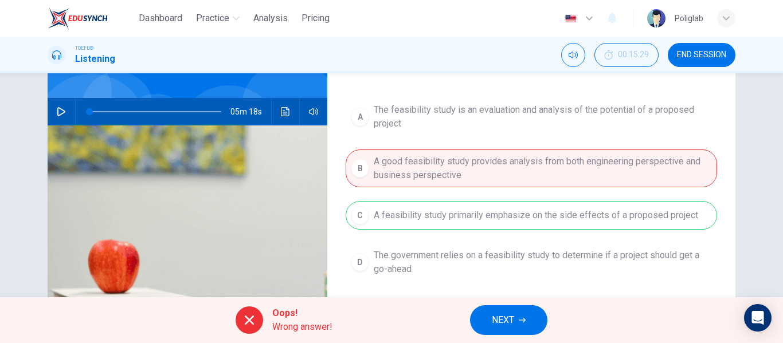
click at [508, 317] on span "NEXT" at bounding box center [503, 320] width 22 height 16
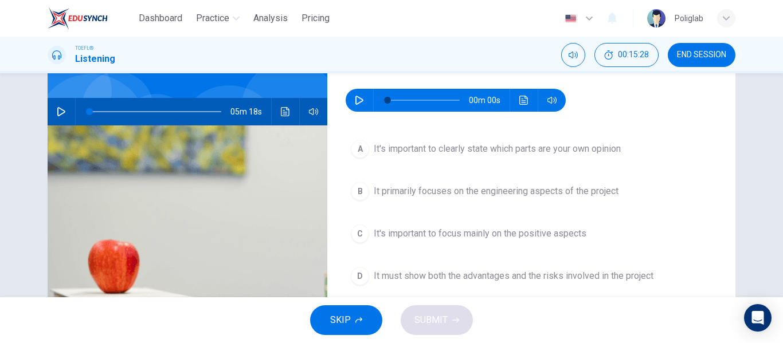
scroll to position [51, 0]
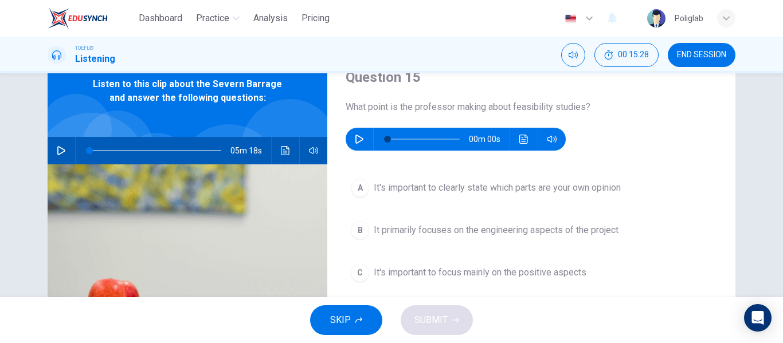
click at [361, 139] on icon "button" at bounding box center [359, 139] width 8 height 9
click at [359, 136] on icon "button" at bounding box center [359, 139] width 6 height 7
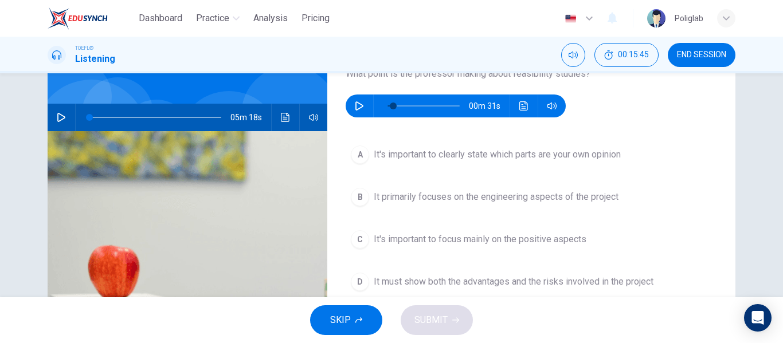
scroll to position [85, 0]
click at [356, 103] on icon "button" at bounding box center [359, 105] width 9 height 9
click at [427, 278] on span "It must show both the advantages and the risks involved in the project" at bounding box center [514, 281] width 280 height 14
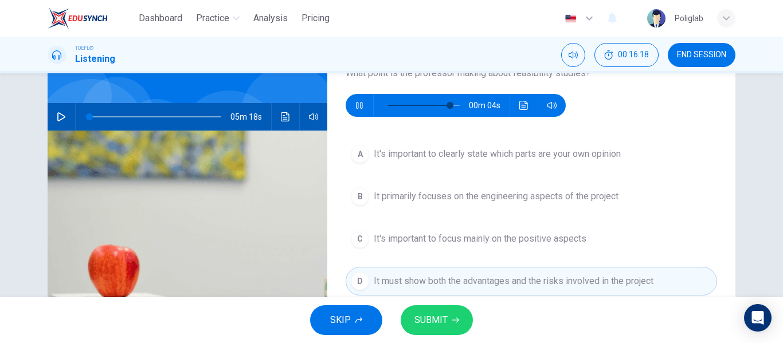
click at [454, 319] on icon "button" at bounding box center [455, 320] width 7 height 7
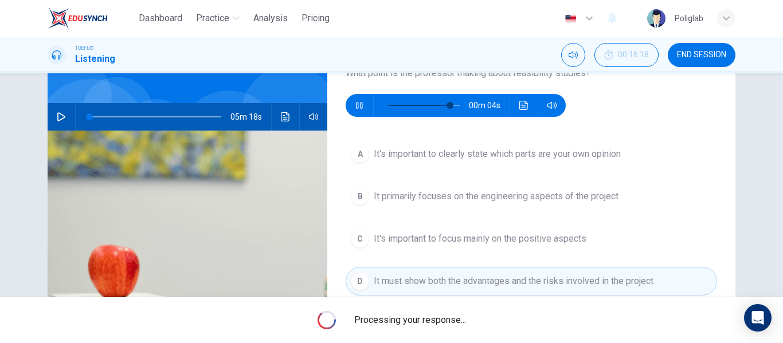
type input "90"
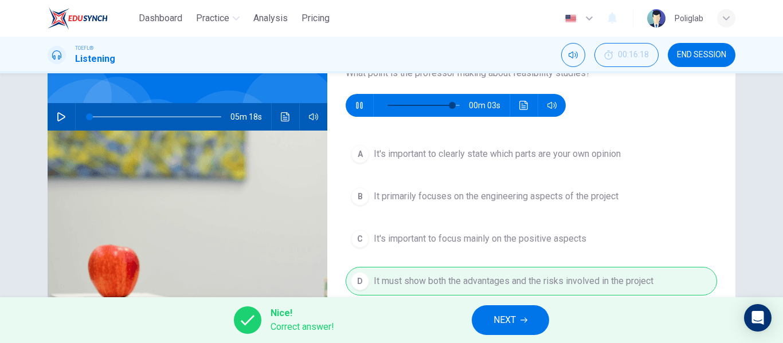
click at [505, 312] on span "NEXT" at bounding box center [504, 320] width 22 height 16
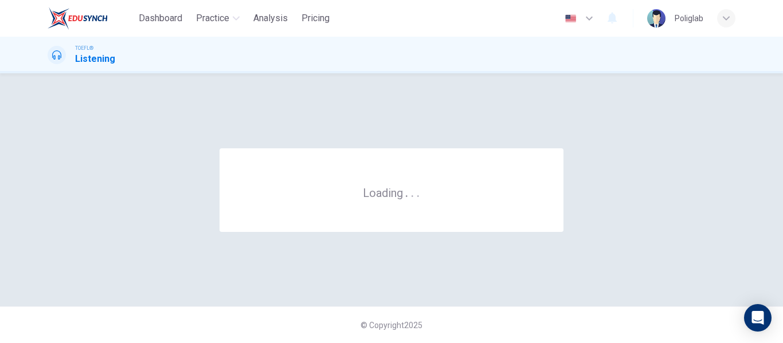
scroll to position [0, 0]
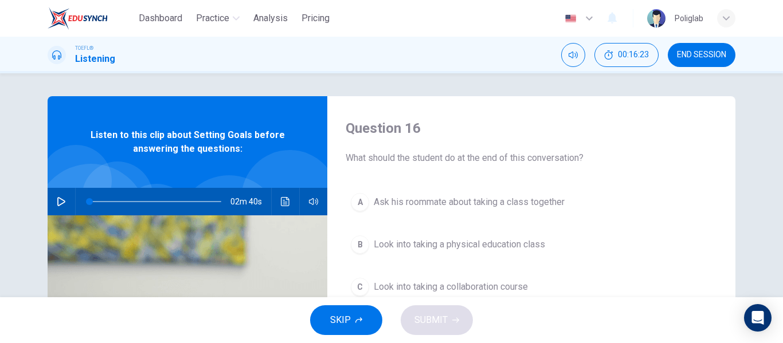
click at [65, 200] on button "button" at bounding box center [61, 202] width 18 height 28
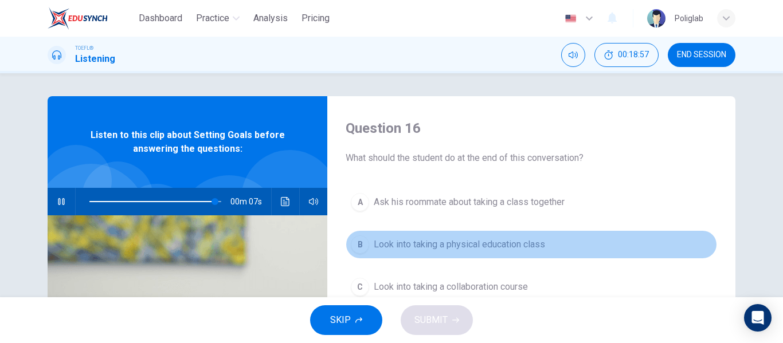
click at [666, 236] on button "B Look into taking a physical education class" at bounding box center [531, 244] width 371 height 29
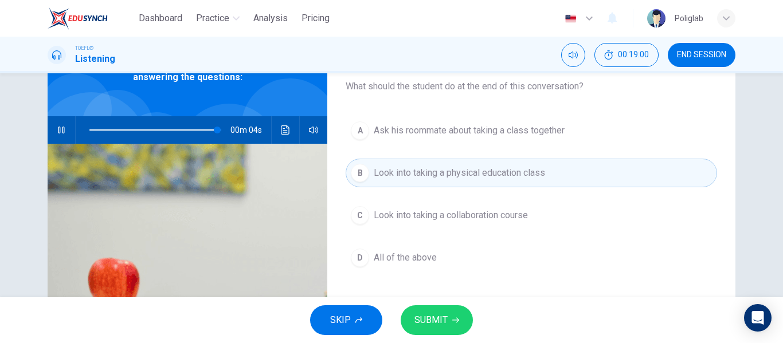
scroll to position [38, 0]
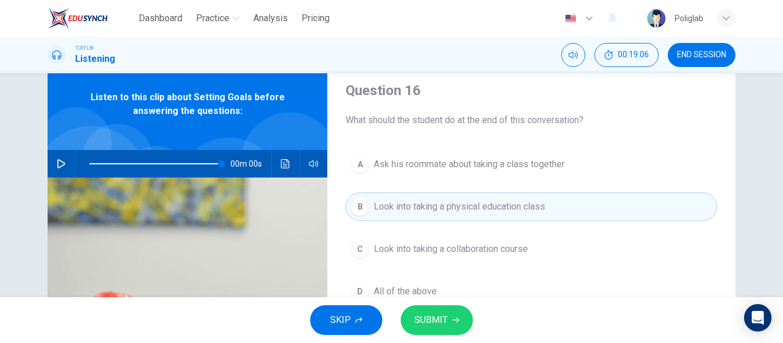
type input "0"
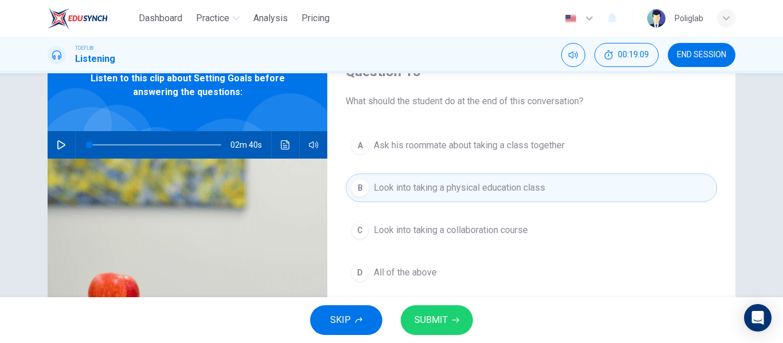
scroll to position [66, 0]
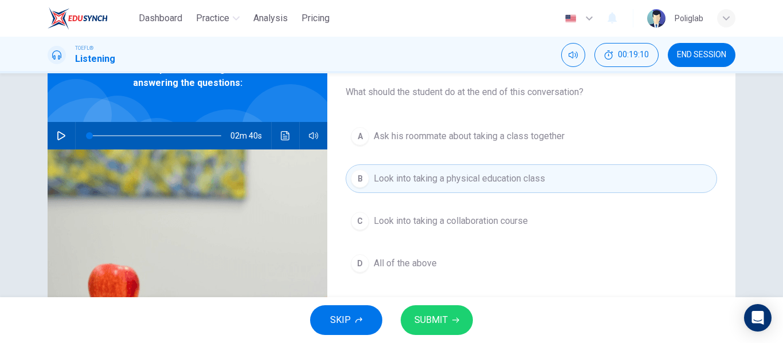
click at [475, 250] on button "D All of the above" at bounding box center [531, 263] width 371 height 29
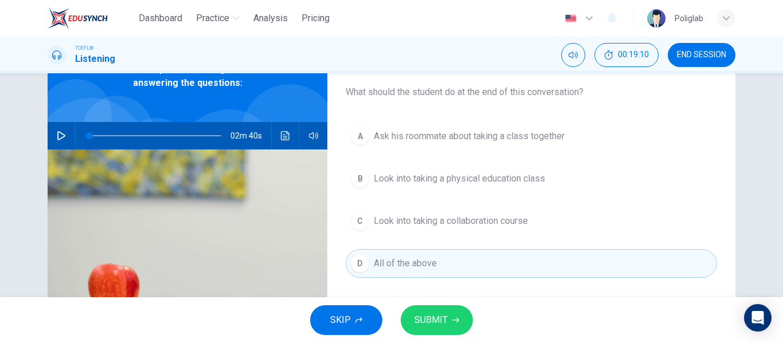
click at [437, 317] on span "SUBMIT" at bounding box center [430, 320] width 33 height 16
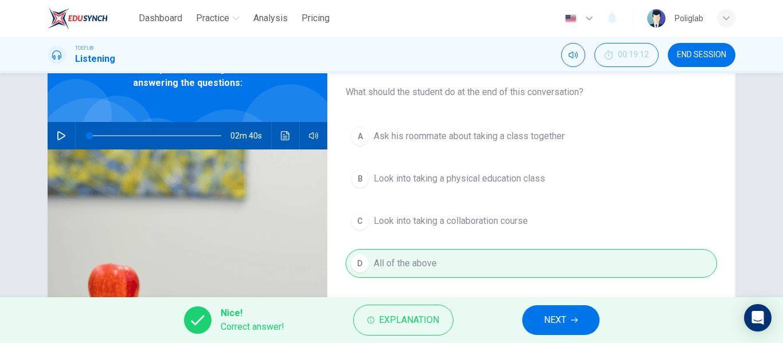
click at [540, 315] on button "NEXT" at bounding box center [560, 320] width 77 height 30
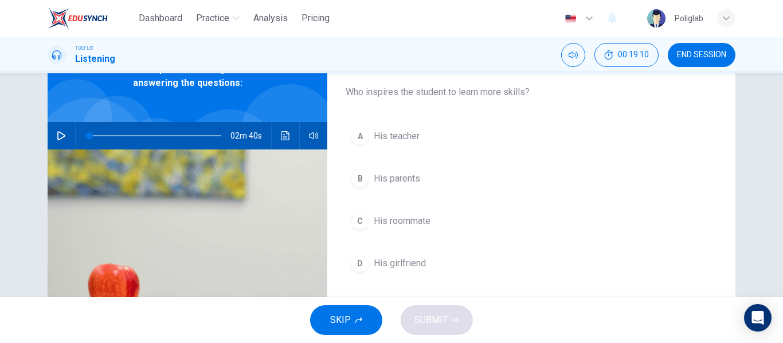
scroll to position [54, 0]
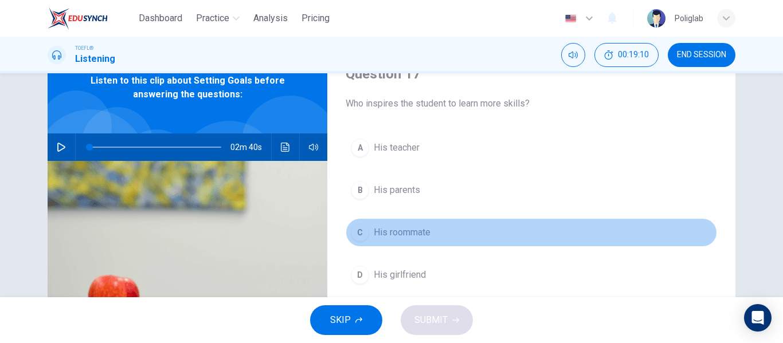
click at [450, 243] on button "C His roommate" at bounding box center [531, 232] width 371 height 29
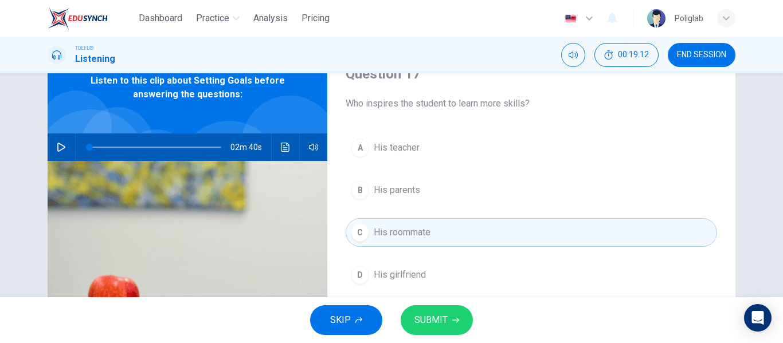
click at [425, 304] on div "SKIP SUBMIT" at bounding box center [391, 320] width 783 height 46
click at [428, 316] on span "SUBMIT" at bounding box center [430, 320] width 33 height 16
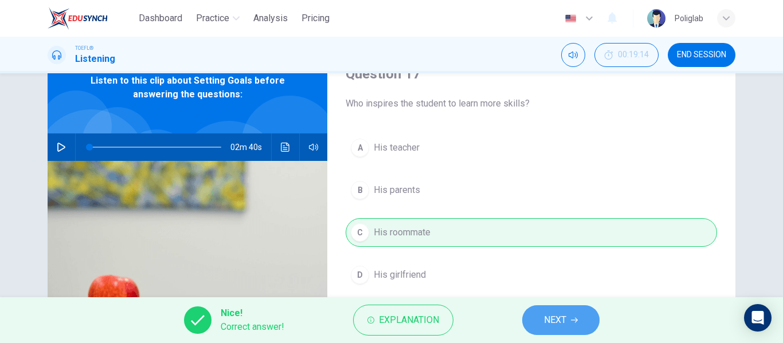
click at [541, 313] on button "NEXT" at bounding box center [560, 320] width 77 height 30
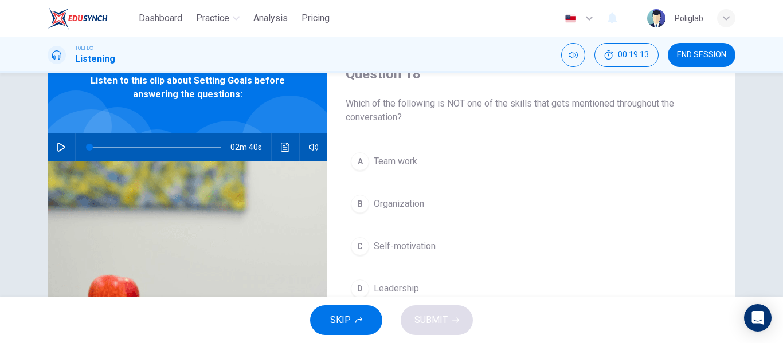
scroll to position [81, 0]
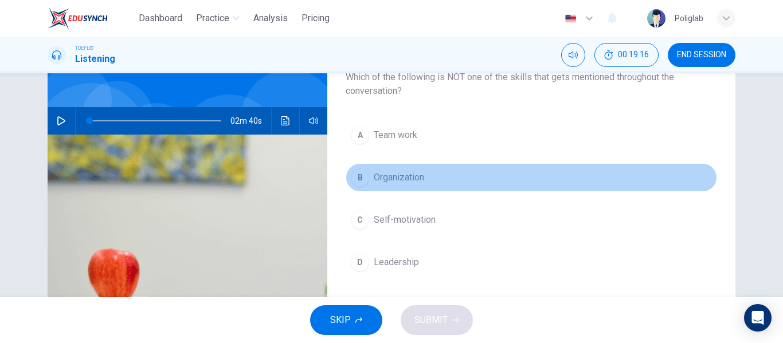
click at [465, 172] on button "B Organization" at bounding box center [531, 177] width 371 height 29
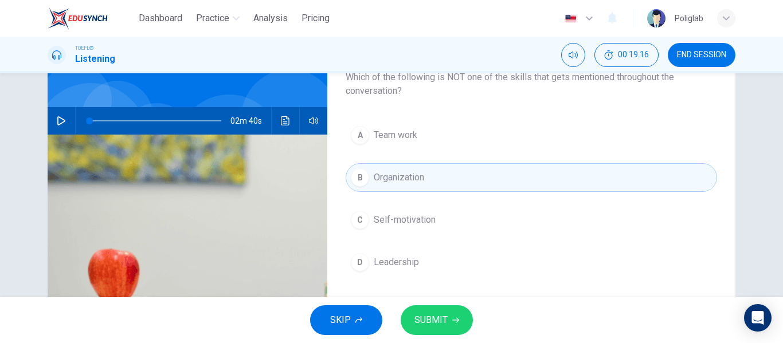
scroll to position [83, 0]
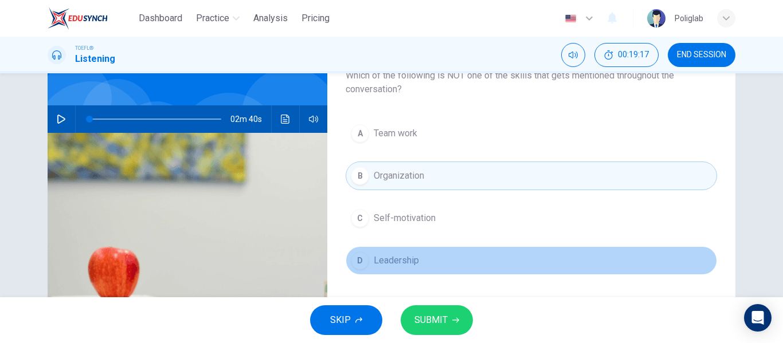
click at [435, 262] on button "D Leadership" at bounding box center [531, 260] width 371 height 29
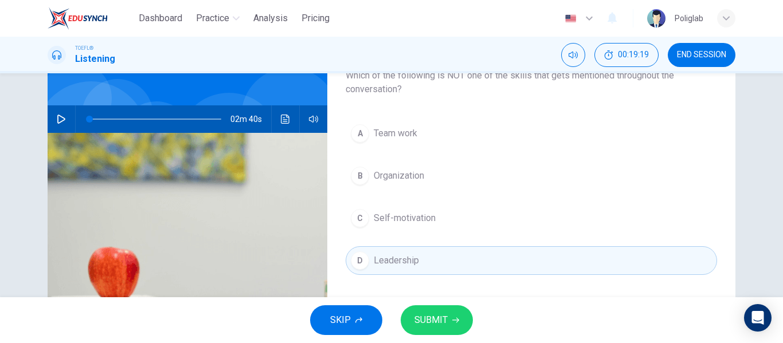
click at [445, 186] on button "B Organization" at bounding box center [531, 176] width 371 height 29
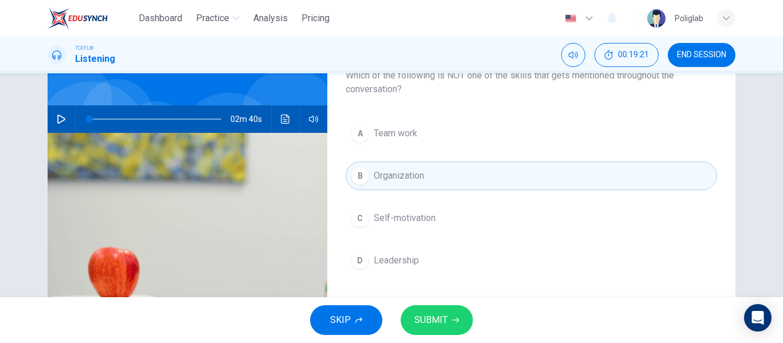
click at [419, 322] on span "SUBMIT" at bounding box center [430, 320] width 33 height 16
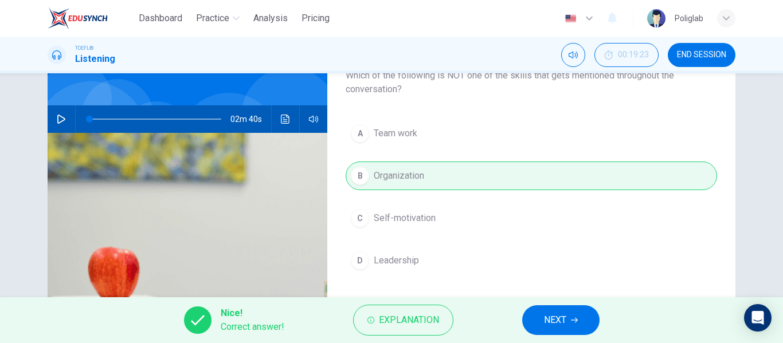
click at [544, 322] on span "NEXT" at bounding box center [555, 320] width 22 height 16
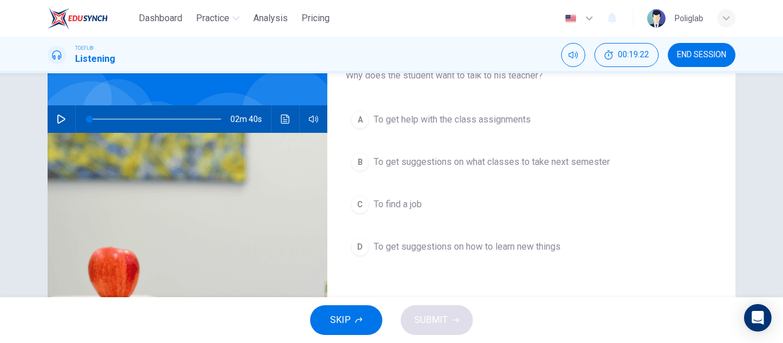
scroll to position [63, 0]
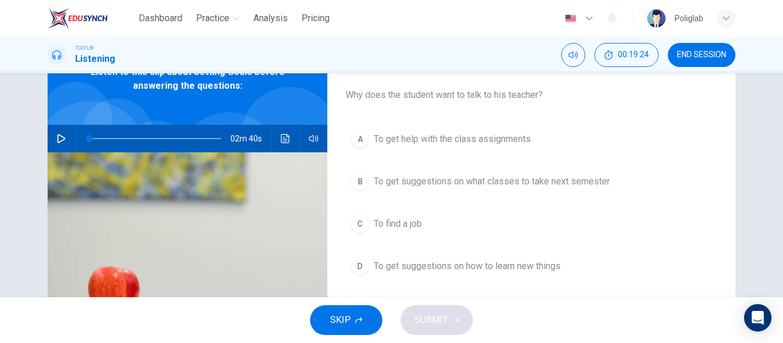
click at [525, 142] on span "To get help with the class assignments" at bounding box center [452, 139] width 157 height 14
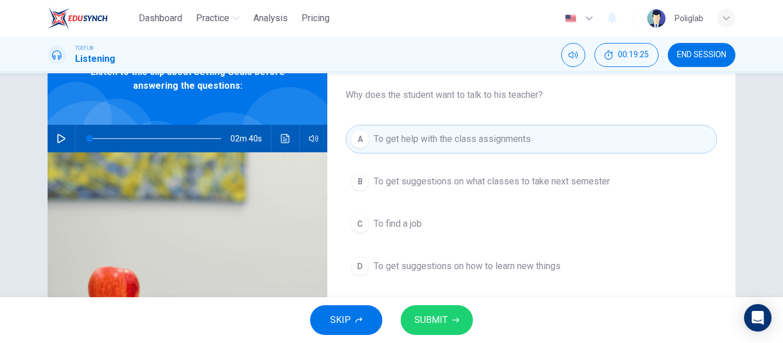
click at [511, 191] on button "B To get suggestions on what classes to take next semester" at bounding box center [531, 181] width 371 height 29
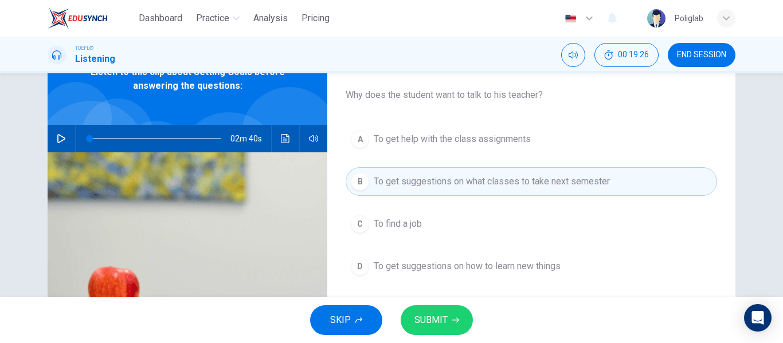
click at [498, 265] on span "To get suggestions on how to learn new things" at bounding box center [467, 267] width 187 height 14
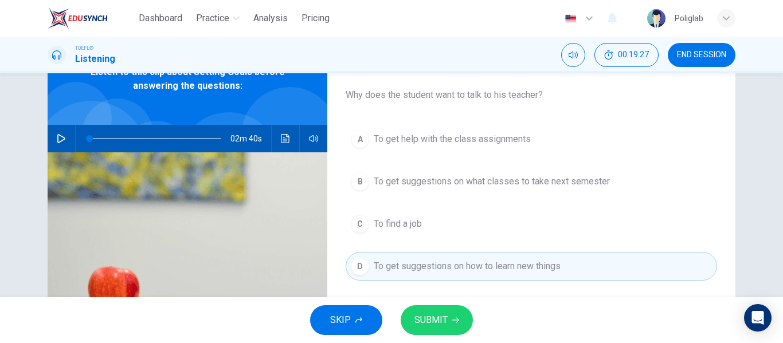
click at [452, 320] on icon "button" at bounding box center [455, 320] width 7 height 7
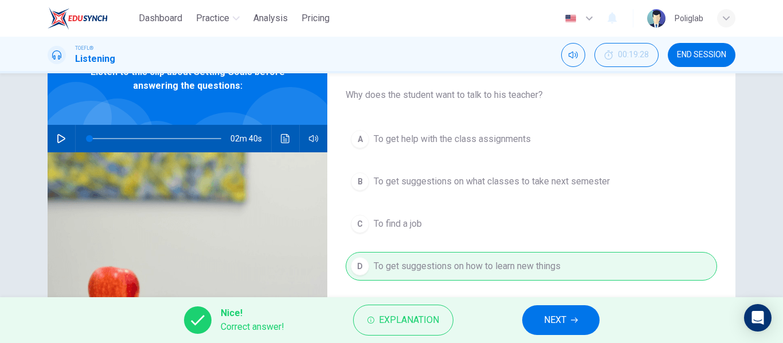
click at [568, 321] on button "NEXT" at bounding box center [560, 320] width 77 height 30
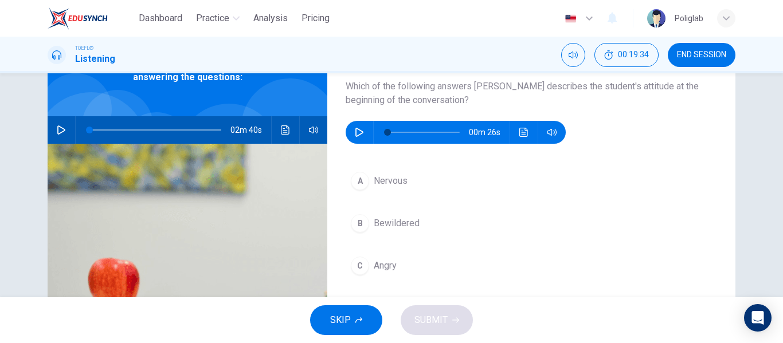
scroll to position [96, 0]
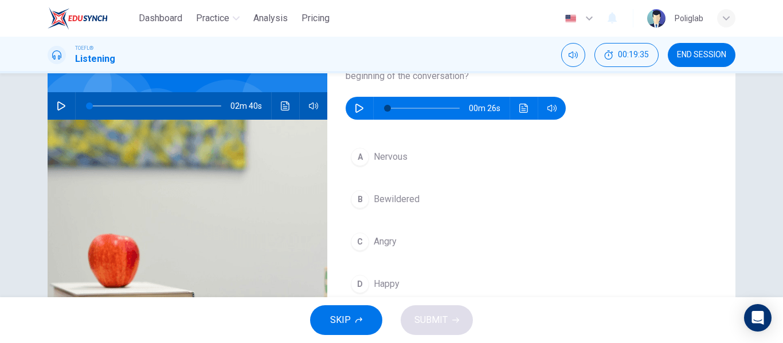
click at [358, 108] on icon "button" at bounding box center [359, 108] width 9 height 9
click at [426, 160] on button "A Nervous" at bounding box center [531, 157] width 371 height 29
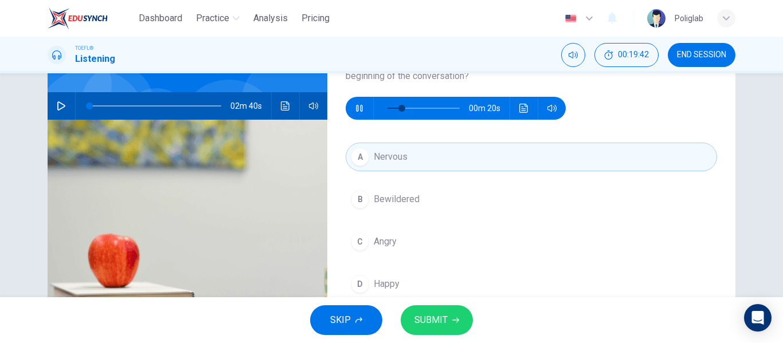
scroll to position [102, 0]
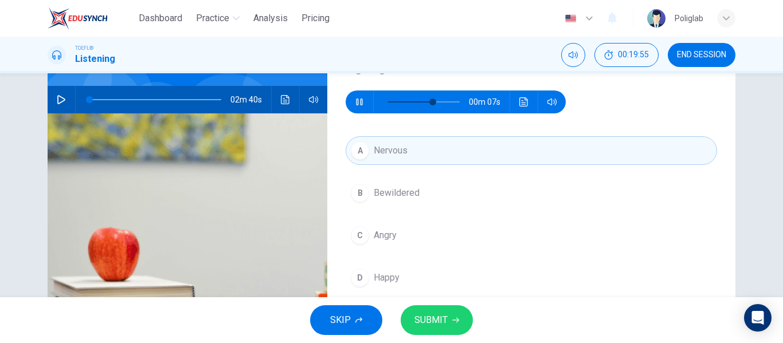
click at [438, 199] on button "B Bewildered" at bounding box center [531, 193] width 371 height 29
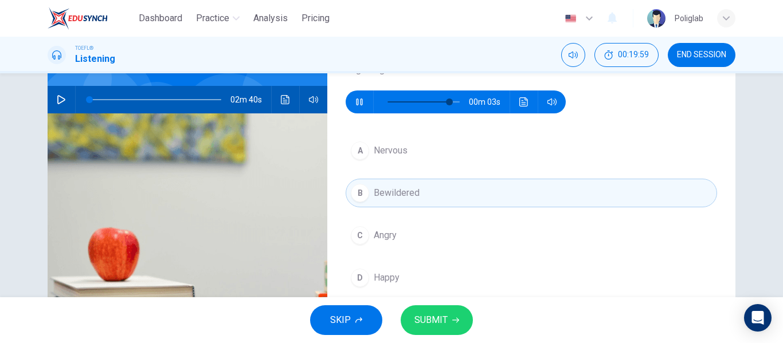
click at [430, 324] on span "SUBMIT" at bounding box center [430, 320] width 33 height 16
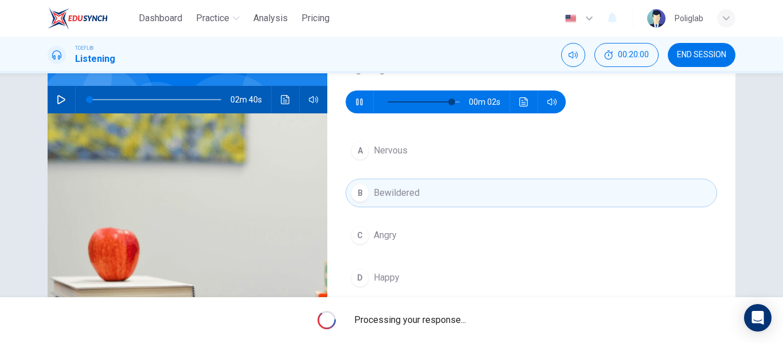
type input "92"
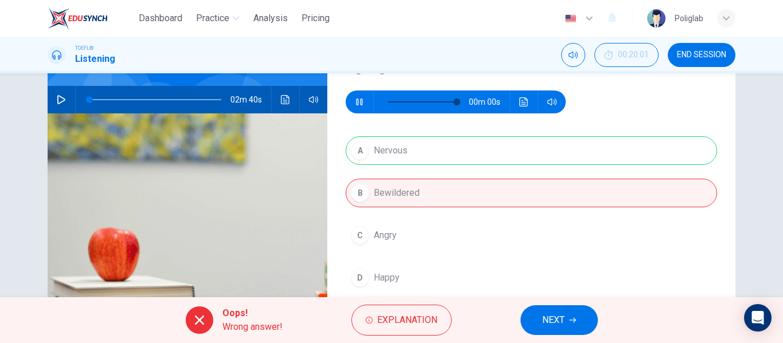
click at [554, 324] on span "NEXT" at bounding box center [553, 320] width 22 height 16
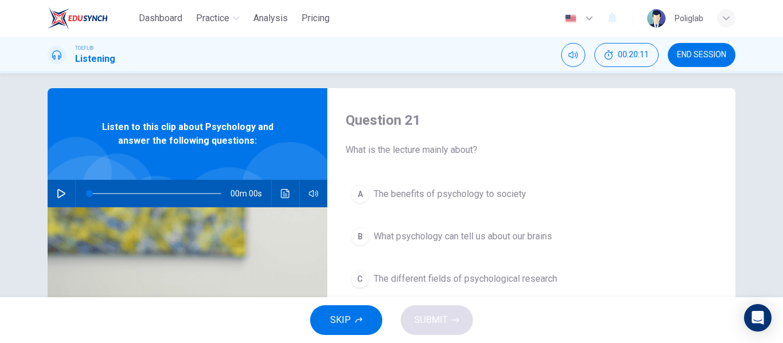
scroll to position [37, 0]
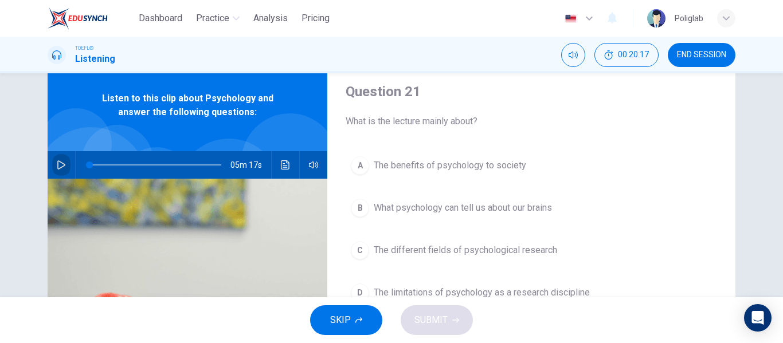
click at [57, 167] on icon "button" at bounding box center [61, 164] width 9 height 9
type input "0"
click at [638, 187] on div "A The benefits of psychology to society B What psychology can tell us about our…" at bounding box center [531, 240] width 371 height 179
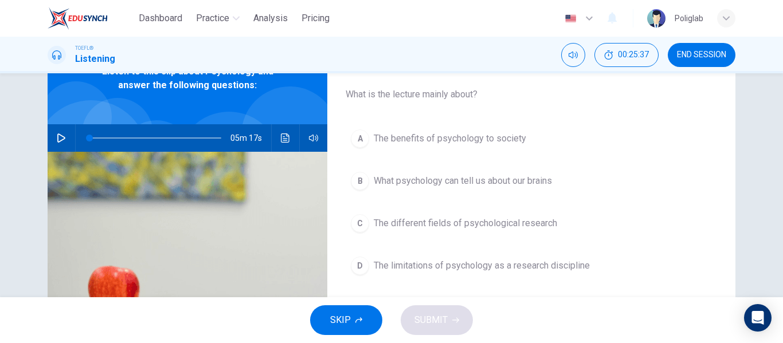
scroll to position [65, 0]
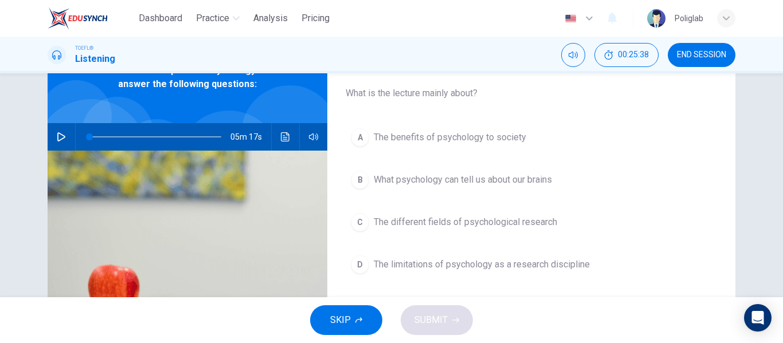
click at [516, 224] on span "The different fields of psychological research" at bounding box center [465, 222] width 183 height 14
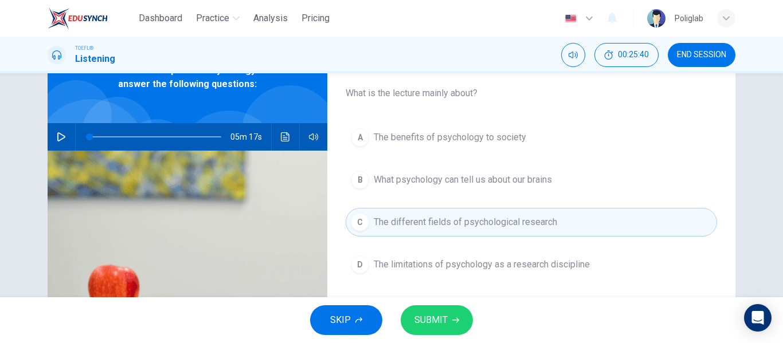
click at [434, 320] on span "SUBMIT" at bounding box center [430, 320] width 33 height 16
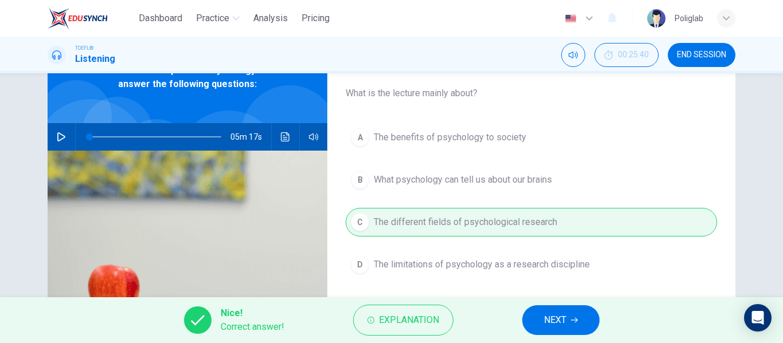
click at [554, 315] on span "NEXT" at bounding box center [555, 320] width 22 height 16
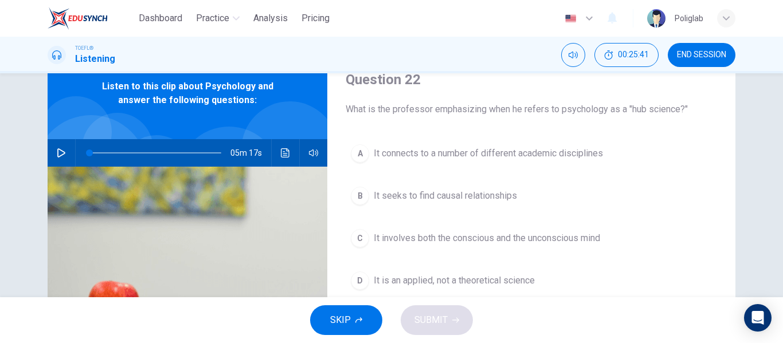
scroll to position [48, 0]
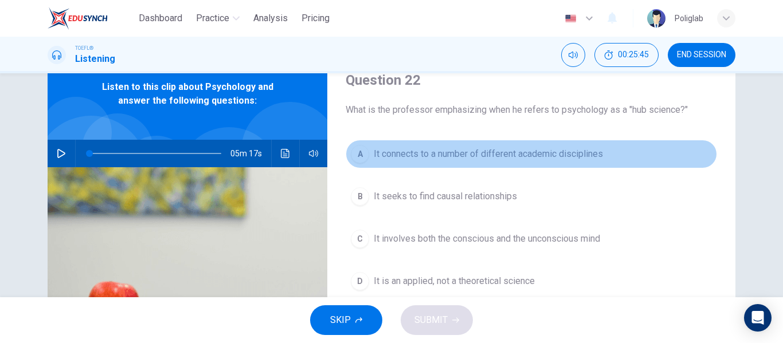
click at [563, 158] on span "It connects to a number of different academic disciplines" at bounding box center [488, 154] width 229 height 14
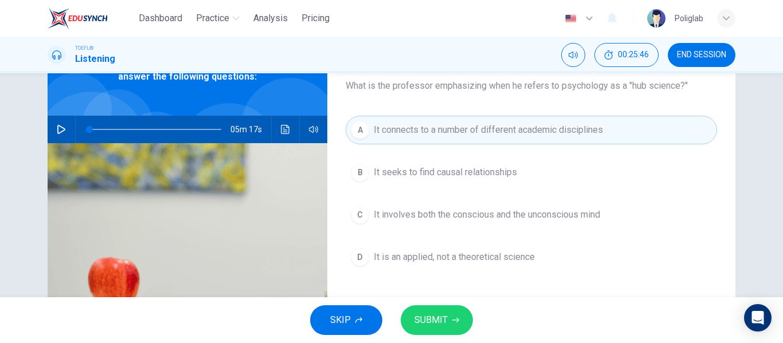
scroll to position [73, 0]
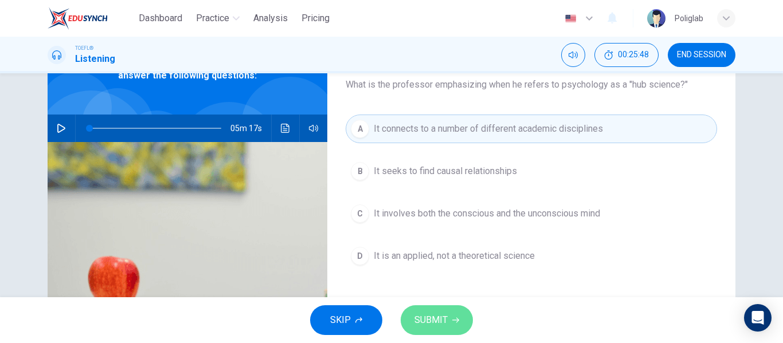
click at [434, 321] on span "SUBMIT" at bounding box center [430, 320] width 33 height 16
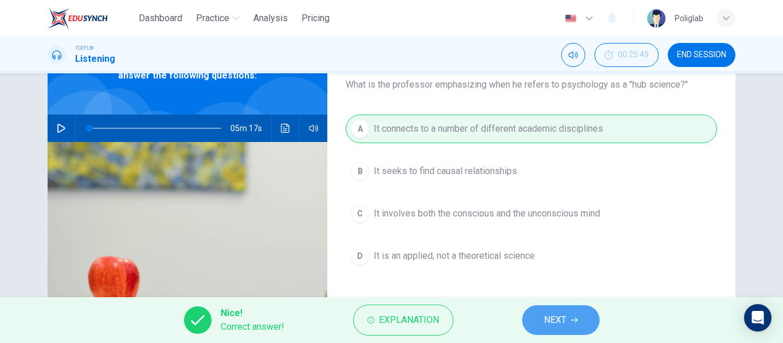
click at [548, 309] on button "NEXT" at bounding box center [560, 320] width 77 height 30
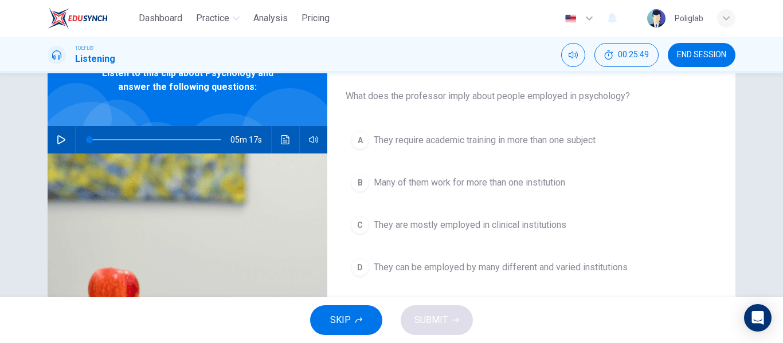
scroll to position [61, 0]
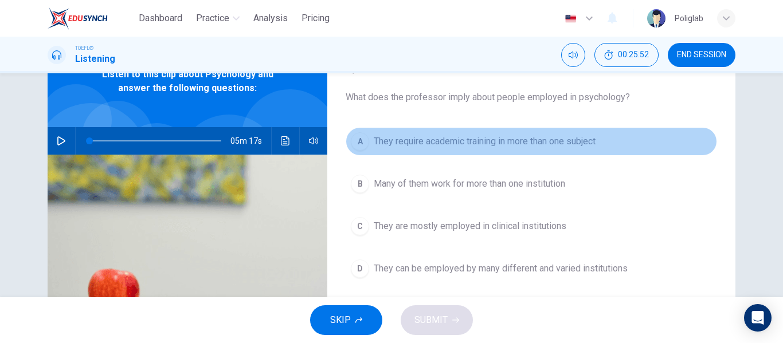
click at [579, 150] on button "A They require academic training in more than one subject" at bounding box center [531, 141] width 371 height 29
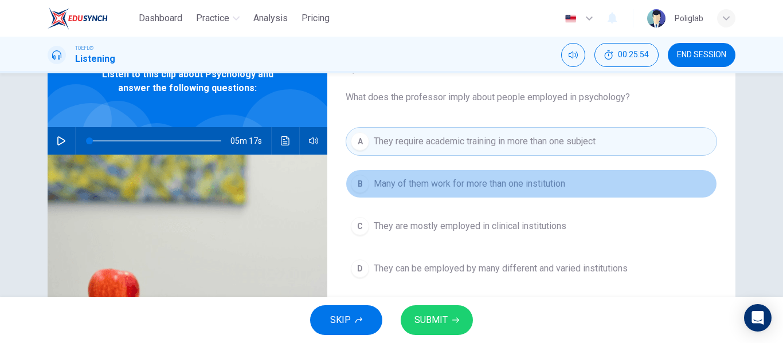
click at [556, 189] on span "Many of them work for more than one institution" at bounding box center [469, 184] width 191 height 14
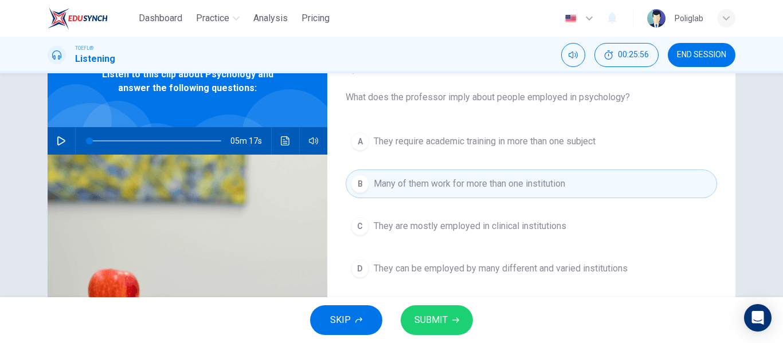
click at [548, 222] on span "They are mostly employed in clinical institutions" at bounding box center [470, 226] width 193 height 14
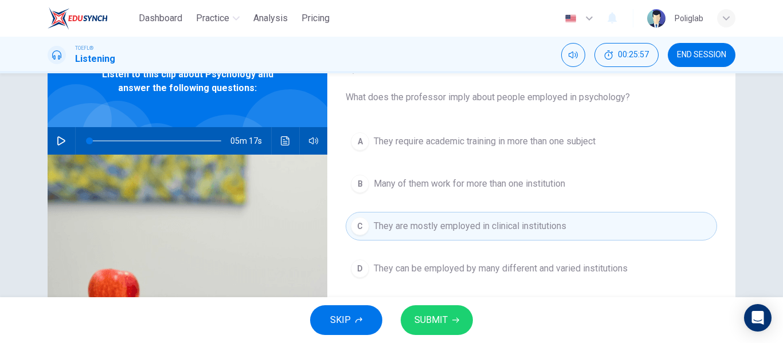
click at [576, 262] on button "D They can be employed by many different and varied institutions" at bounding box center [531, 268] width 371 height 29
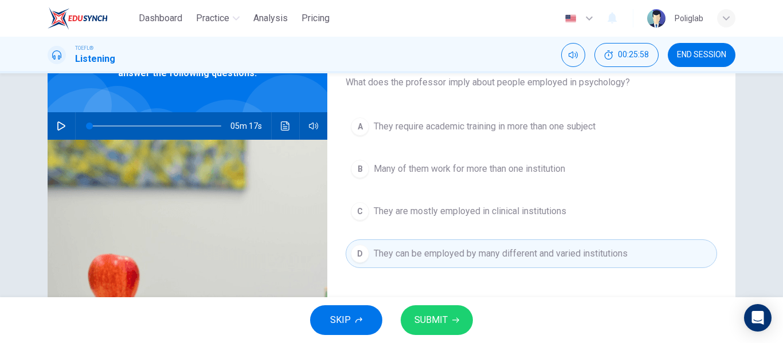
click at [444, 320] on span "SUBMIT" at bounding box center [430, 320] width 33 height 16
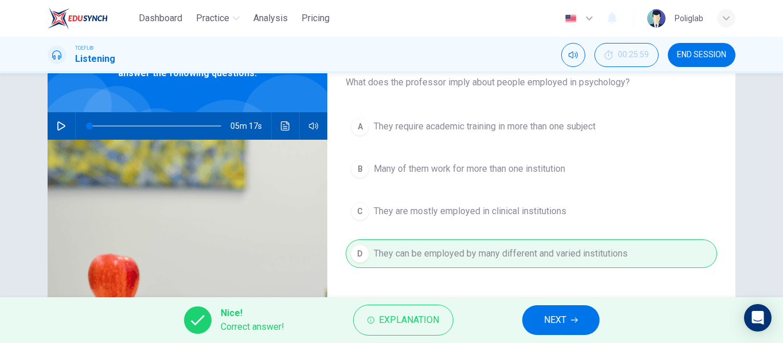
click at [542, 313] on button "NEXT" at bounding box center [560, 320] width 77 height 30
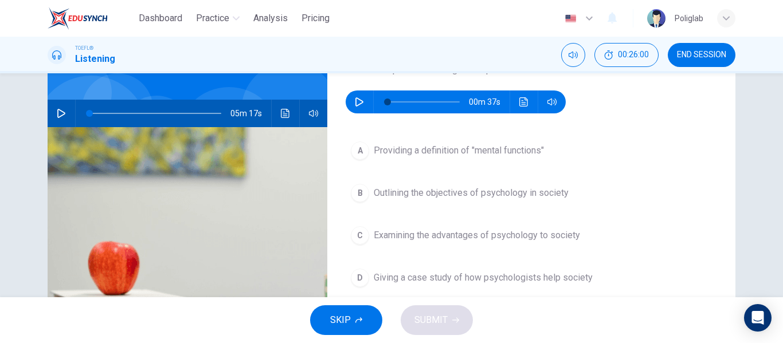
scroll to position [89, 0]
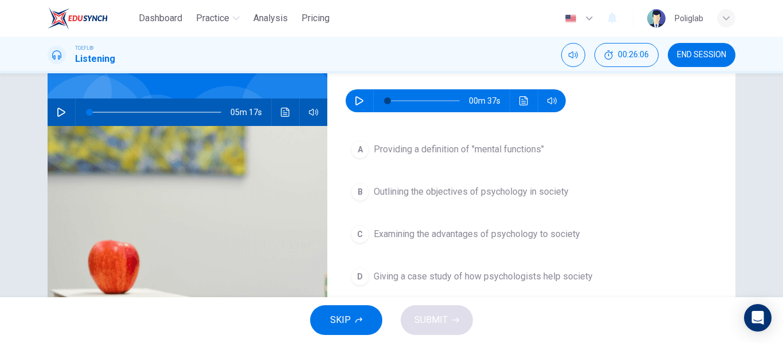
click at [360, 100] on icon "button" at bounding box center [359, 100] width 8 height 9
click at [554, 198] on span "Outlining the objectives of psychology in society" at bounding box center [471, 192] width 195 height 14
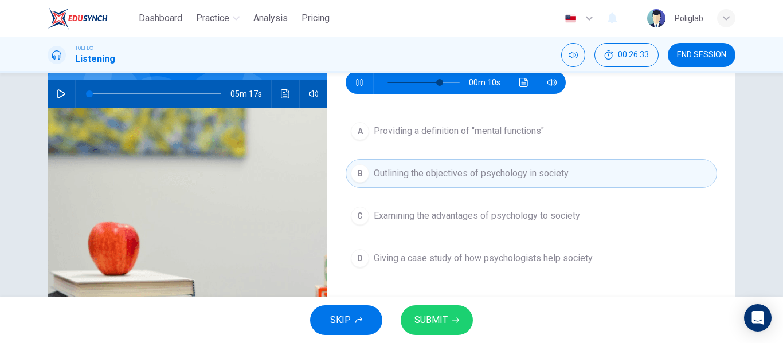
scroll to position [92, 0]
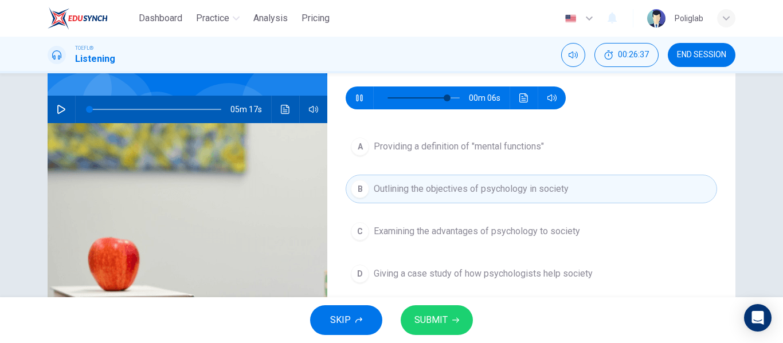
click at [447, 318] on button "SUBMIT" at bounding box center [437, 320] width 72 height 30
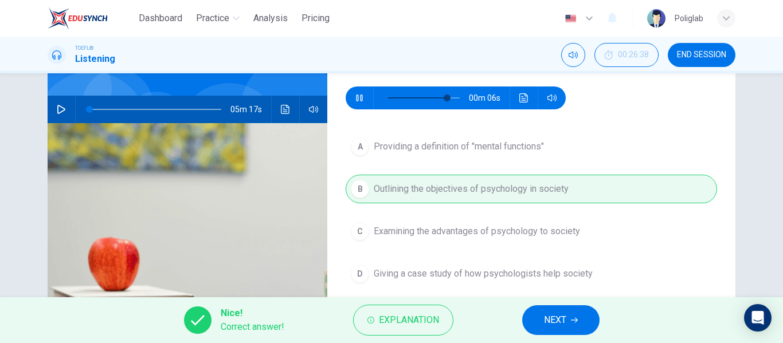
type input "86"
click at [547, 315] on span "NEXT" at bounding box center [555, 320] width 22 height 16
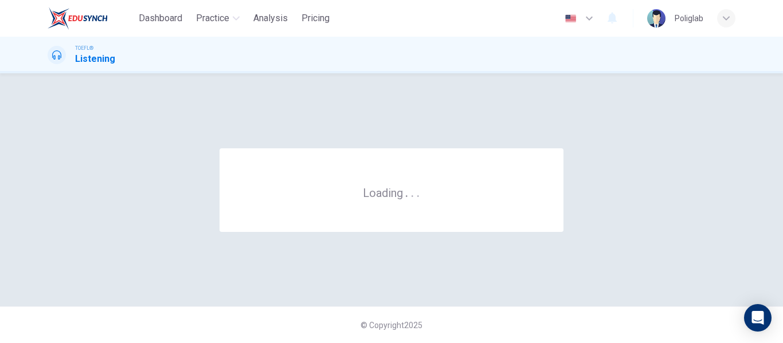
scroll to position [0, 0]
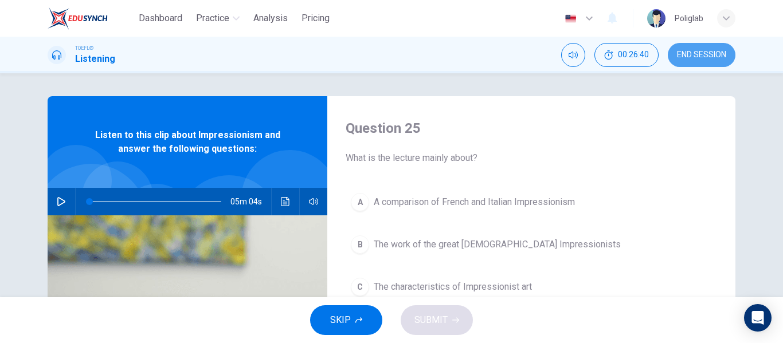
click at [689, 60] on button "END SESSION" at bounding box center [702, 55] width 68 height 24
